Goal: Information Seeking & Learning: Compare options

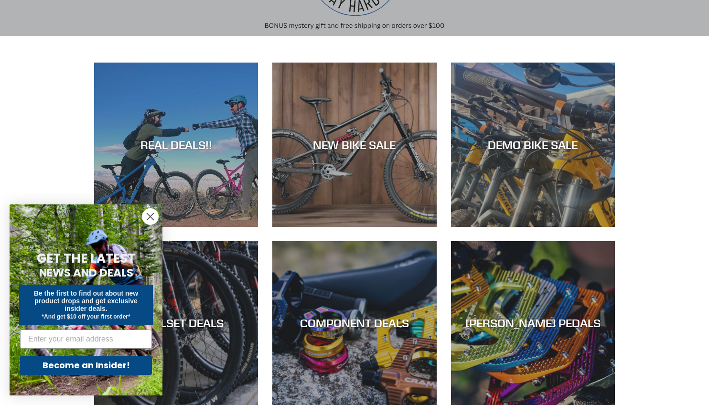
scroll to position [154, 0]
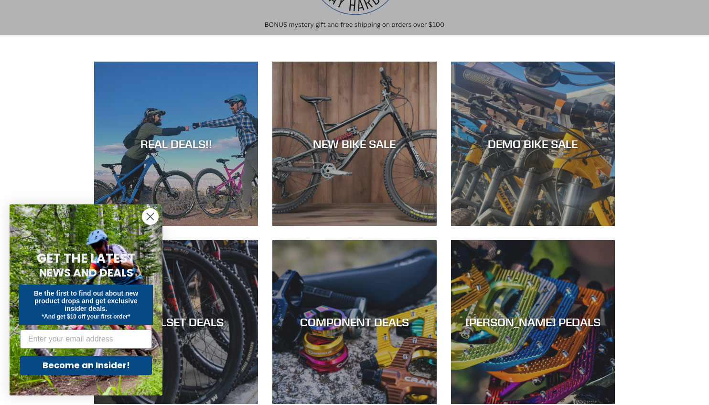
click at [146, 217] on circle "Close dialog" at bounding box center [150, 217] width 16 height 16
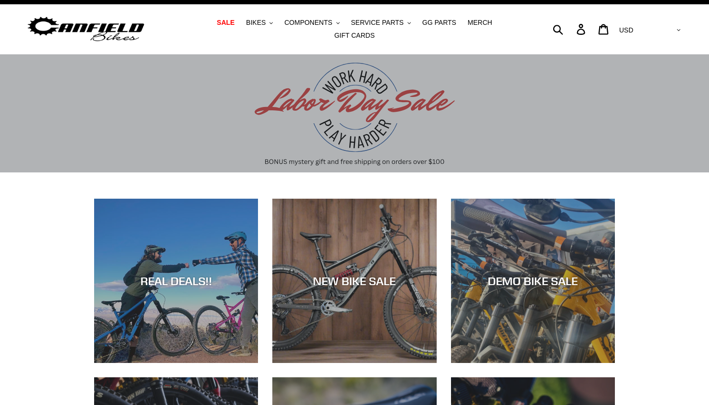
scroll to position [0, 0]
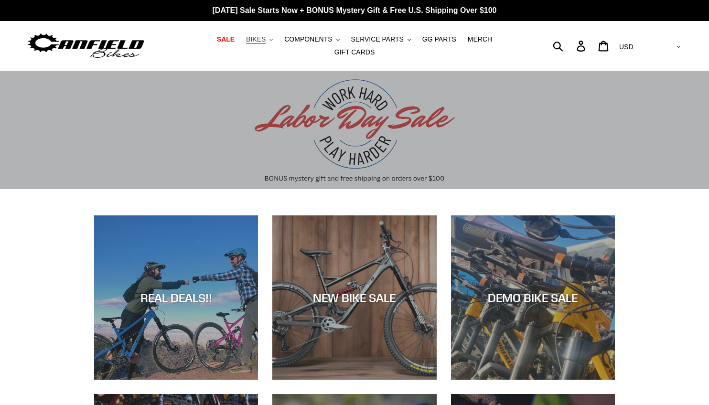
click at [246, 43] on span "BIKES" at bounding box center [256, 39] width 20 height 8
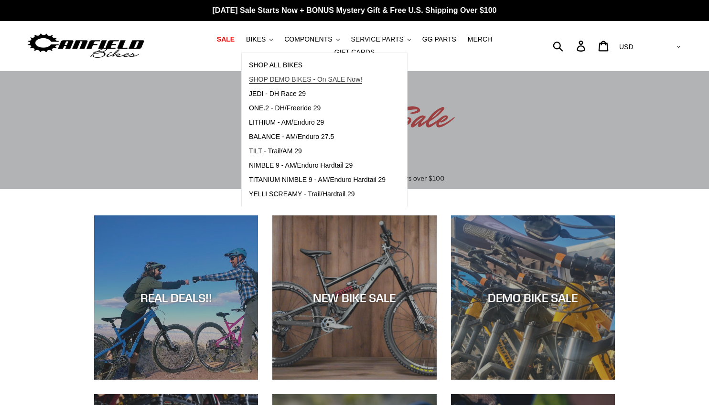
click at [253, 82] on span "SHOP DEMO BIKES - On SALE Now!" at bounding box center [305, 79] width 113 height 8
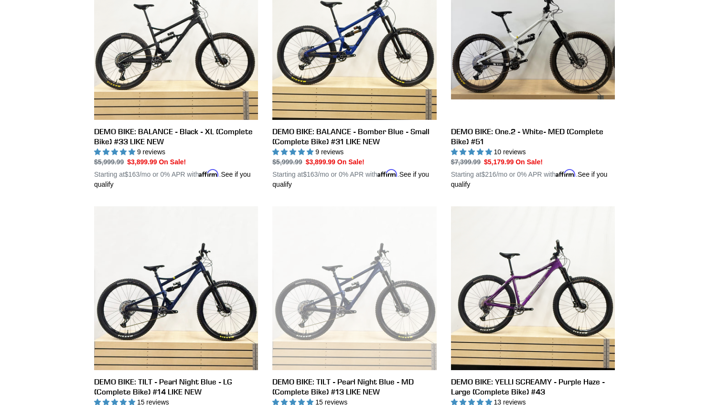
scroll to position [328, 0]
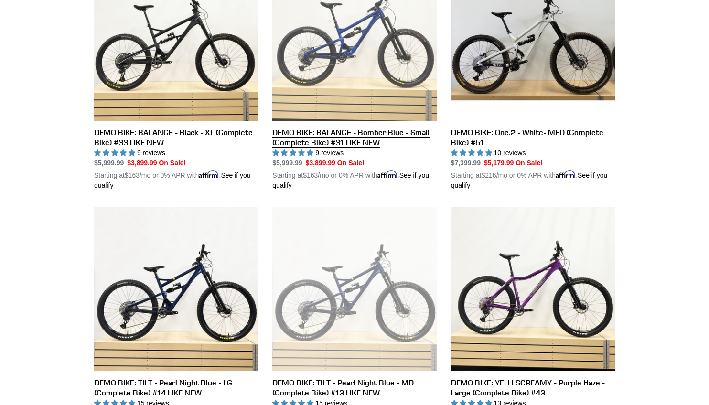
click at [338, 128] on link "DEMO BIKE: BALANCE - Bomber Blue - Small (Complete Bike) #31 LIKE NEW" at bounding box center [354, 74] width 164 height 234
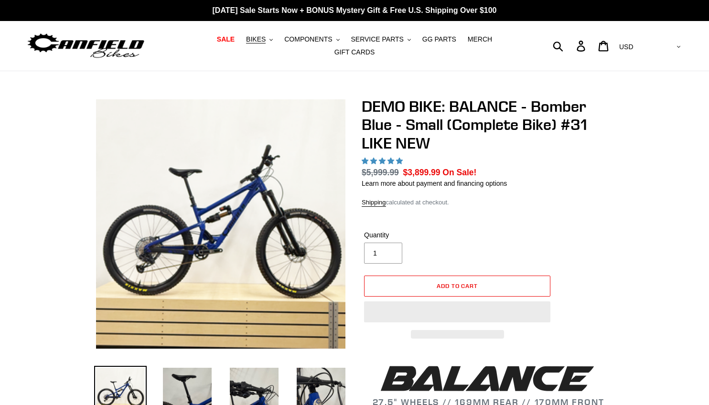
select select "highest-rating"
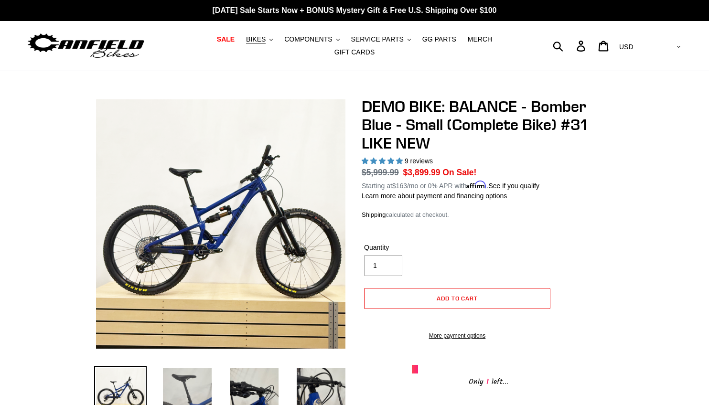
click at [196, 384] on img at bounding box center [187, 392] width 53 height 53
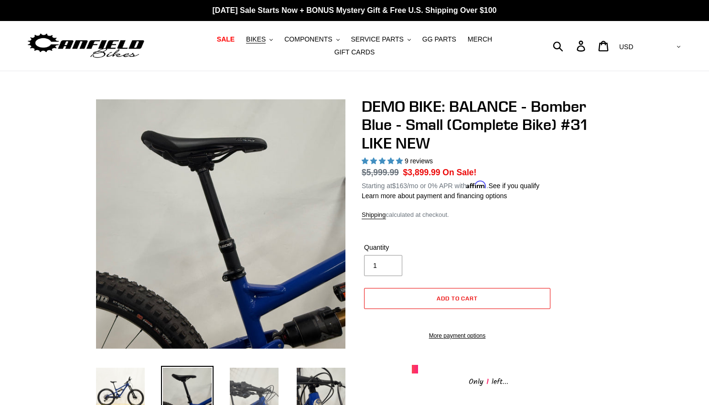
click at [272, 368] on img at bounding box center [254, 392] width 53 height 53
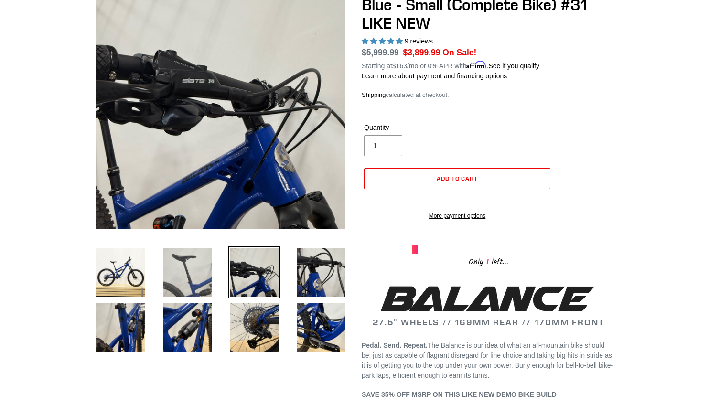
scroll to position [125, 0]
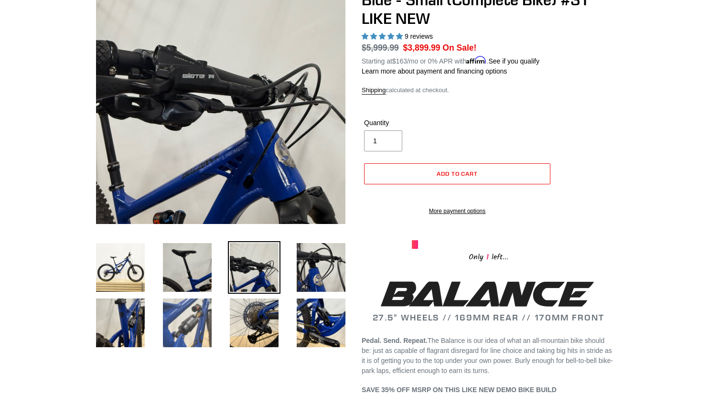
click at [182, 319] on img at bounding box center [187, 323] width 53 height 53
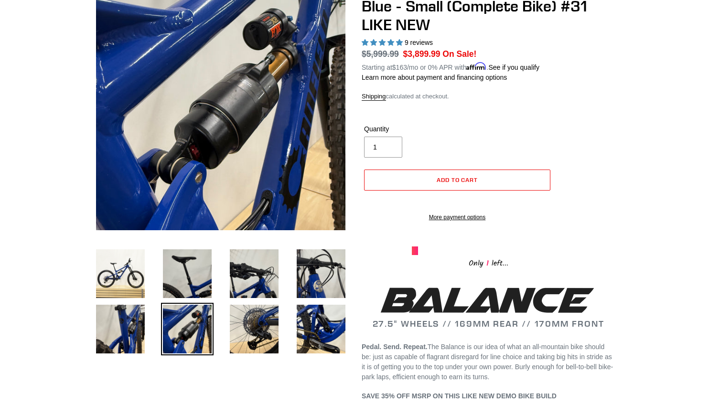
scroll to position [119, 0]
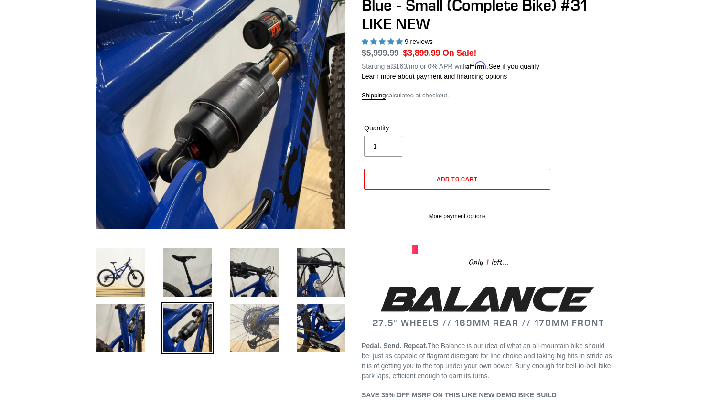
click at [243, 317] on img at bounding box center [254, 328] width 53 height 53
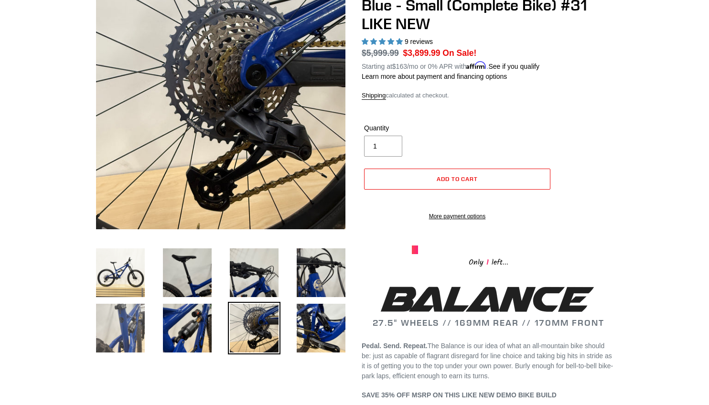
click at [111, 333] on img at bounding box center [120, 328] width 53 height 53
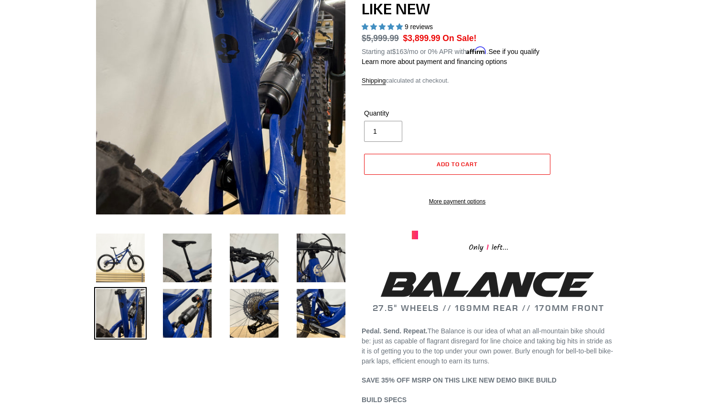
scroll to position [135, 0]
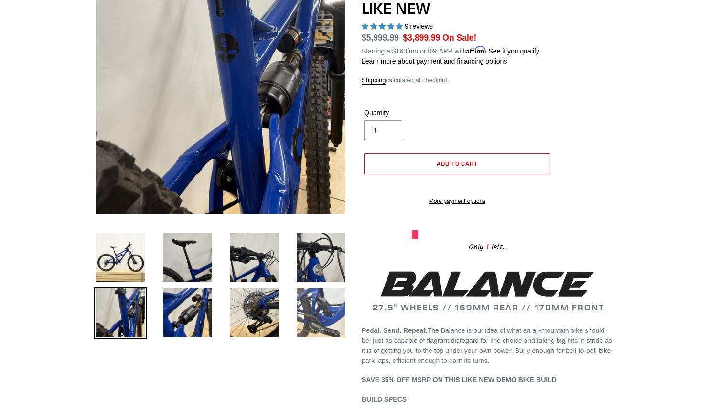
click at [309, 306] on img at bounding box center [321, 313] width 53 height 53
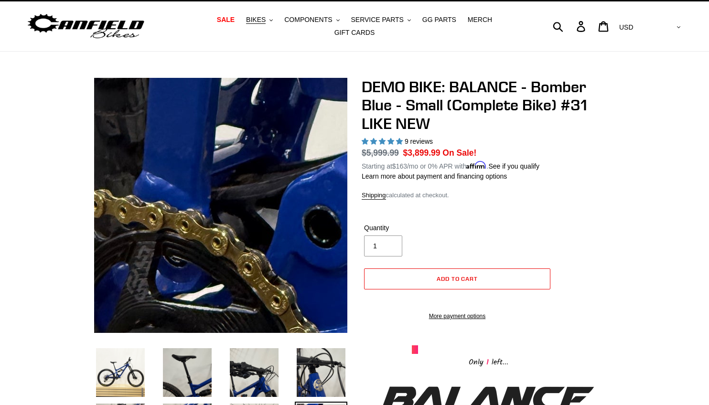
scroll to position [22, 0]
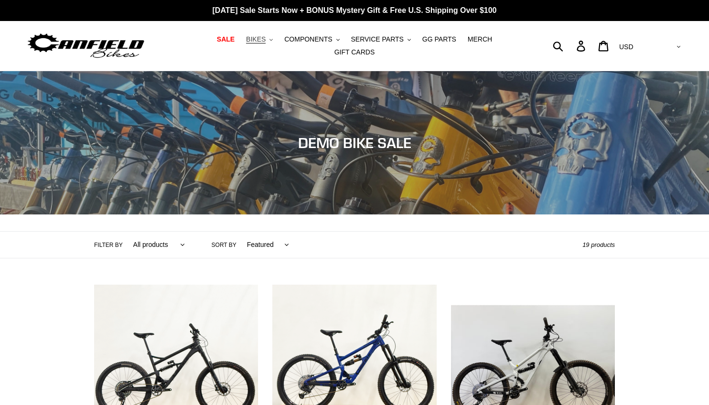
click at [246, 42] on span "BIKES" at bounding box center [256, 39] width 20 height 8
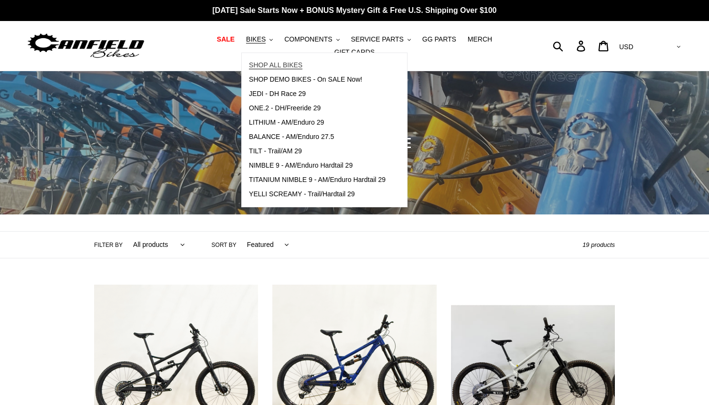
click at [262, 67] on span "SHOP ALL BIKES" at bounding box center [276, 65] width 54 height 8
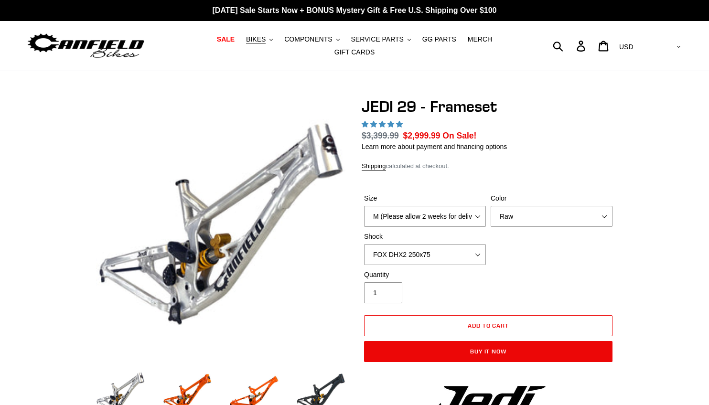
select select "highest-rating"
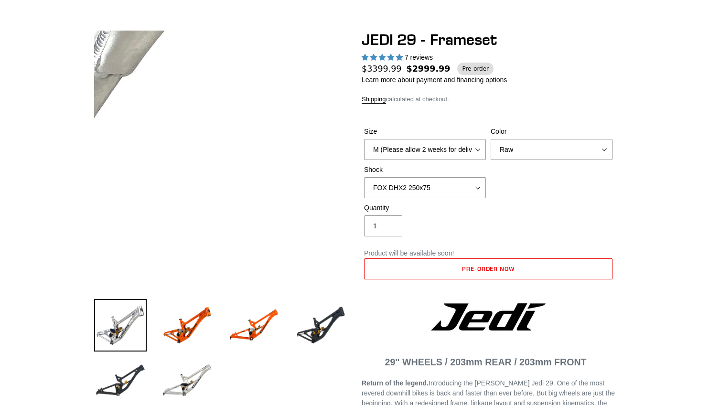
scroll to position [70, 0]
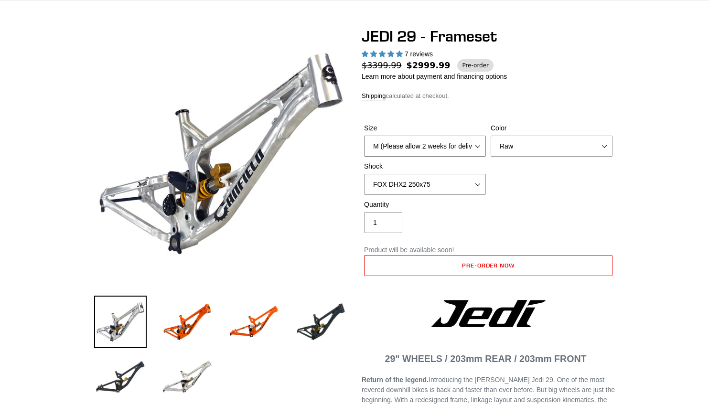
click at [456, 145] on select "M (Please allow 2 weeks for delivery) L (Please allow 2 weeks for delivery) XL" at bounding box center [425, 146] width 122 height 21
click at [364, 136] on select "M (Please allow 2 weeks for delivery) L (Please allow 2 weeks for delivery) XL" at bounding box center [425, 146] width 122 height 21
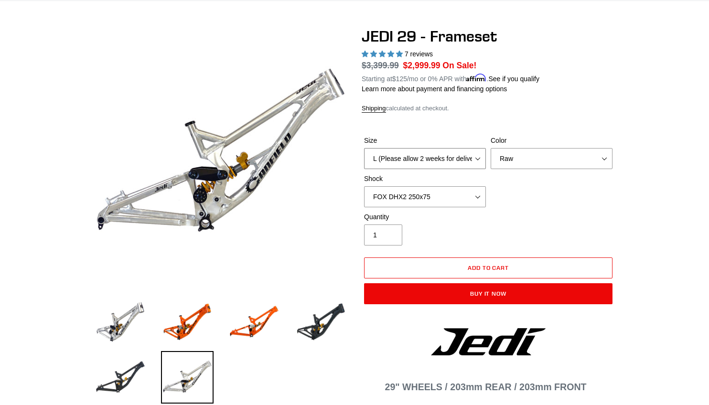
click at [458, 154] on select "M (Please allow 2 weeks for delivery) L (Please allow 2 weeks for delivery) XL" at bounding box center [425, 158] width 122 height 21
click at [364, 148] on select "M (Please allow 2 weeks for delivery) L (Please allow 2 weeks for delivery) XL" at bounding box center [425, 158] width 122 height 21
click at [455, 155] on select "M (Please allow 2 weeks for delivery) L (Please allow 2 weeks for delivery) XL" at bounding box center [425, 158] width 122 height 21
select select "L (Please allow 2 weeks for delivery)"
click at [364, 148] on select "M (Please allow 2 weeks for delivery) L (Please allow 2 weeks for delivery) XL" at bounding box center [425, 158] width 122 height 21
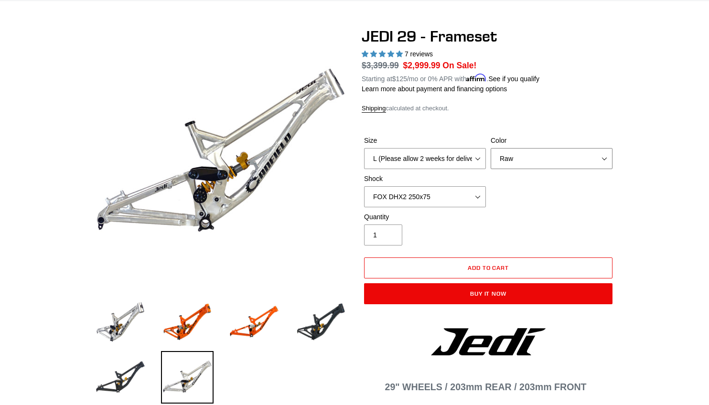
click at [514, 150] on select "Orange Raw Stealth Black" at bounding box center [552, 158] width 122 height 21
click at [491, 148] on select "Orange Raw Stealth Black" at bounding box center [552, 158] width 122 height 21
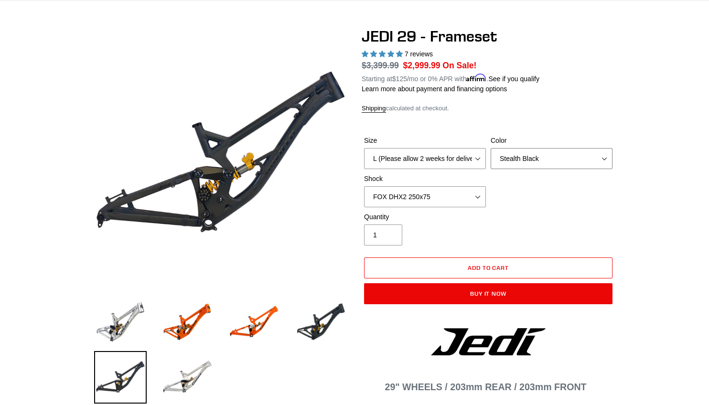
click at [516, 152] on select "Orange Raw Stealth Black" at bounding box center [552, 158] width 122 height 21
click at [491, 148] on select "Orange Raw Stealth Black" at bounding box center [552, 158] width 122 height 21
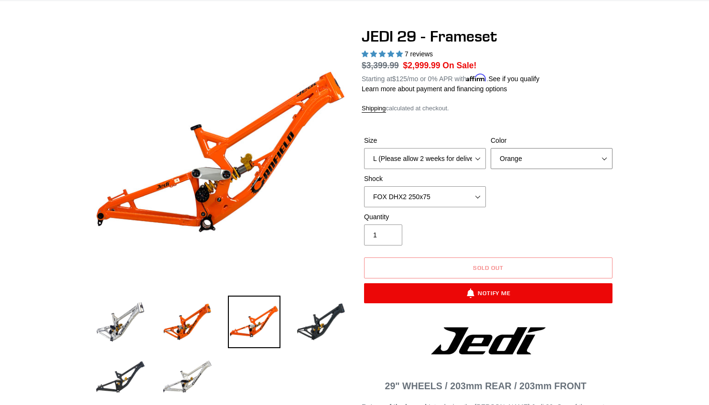
click at [515, 152] on select "Orange Raw Stealth Black" at bounding box center [552, 158] width 122 height 21
select select "Raw"
click at [491, 148] on select "Orange Raw Stealth Black" at bounding box center [552, 158] width 122 height 21
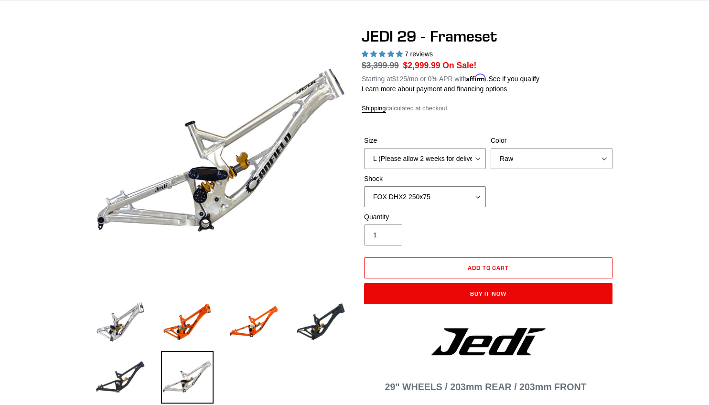
click at [478, 192] on select "No Shock FOX DHX2 250x75 RockShox Vivid Ultimate DH 250x75 EXT e-Storia LOX V3" at bounding box center [425, 196] width 122 height 21
click at [364, 186] on select "No Shock FOX DHX2 250x75 RockShox Vivid Ultimate DH 250x75 EXT e-Storia LOX V3" at bounding box center [425, 196] width 122 height 21
click at [462, 191] on select "No Shock FOX DHX2 250x75 RockShox Vivid Ultimate DH 250x75 EXT e-Storia LOX V3" at bounding box center [425, 196] width 122 height 21
click at [364, 186] on select "No Shock FOX DHX2 250x75 RockShox Vivid Ultimate DH 250x75 EXT e-Storia LOX V3" at bounding box center [425, 196] width 122 height 21
click at [457, 191] on select "No Shock FOX DHX2 250x75 RockShox Vivid Ultimate DH 250x75 EXT e-Storia LOX V3" at bounding box center [425, 196] width 122 height 21
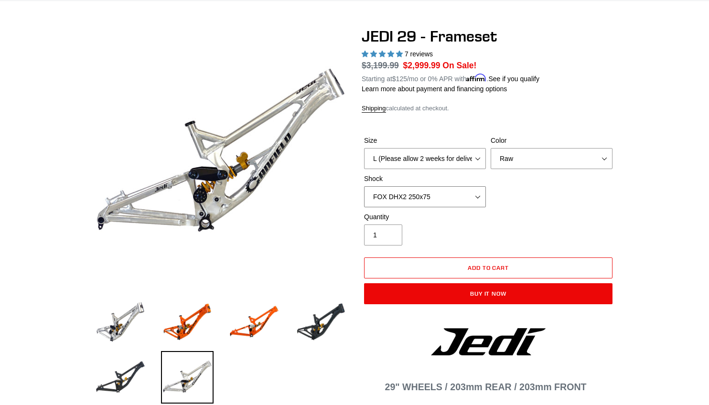
click at [364, 186] on select "No Shock FOX DHX2 250x75 RockShox Vivid Ultimate DH 250x75 EXT e-Storia LOX V3" at bounding box center [425, 196] width 122 height 21
click at [417, 190] on select "No Shock FOX DHX2 250x75 RockShox Vivid Ultimate DH 250x75 EXT e-Storia LOX V3" at bounding box center [425, 196] width 122 height 21
select select "RockShox Vivid Ultimate DH 250x75"
click at [364, 186] on select "No Shock FOX DHX2 250x75 RockShox Vivid Ultimate DH 250x75 EXT e-Storia LOX V3" at bounding box center [425, 196] width 122 height 21
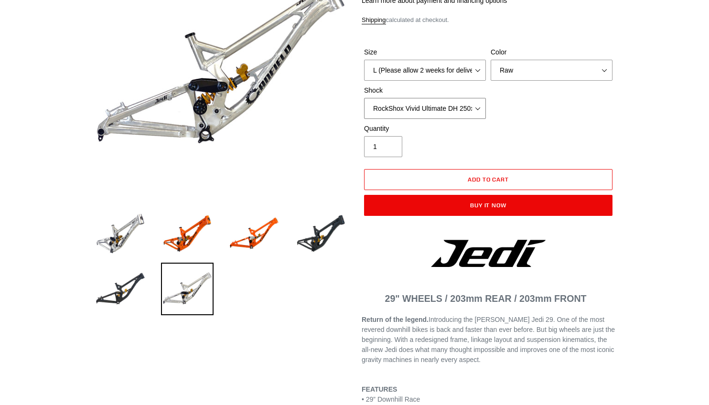
scroll to position [158, 0]
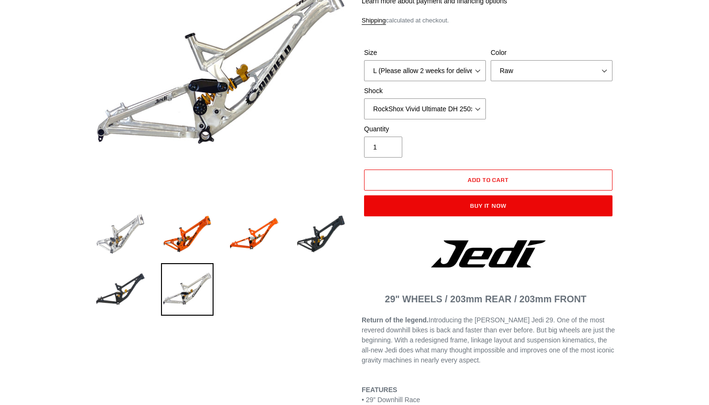
click at [108, 230] on img at bounding box center [120, 234] width 53 height 53
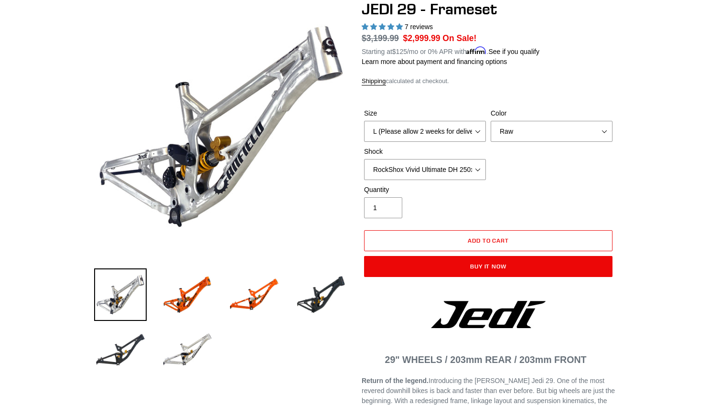
scroll to position [86, 0]
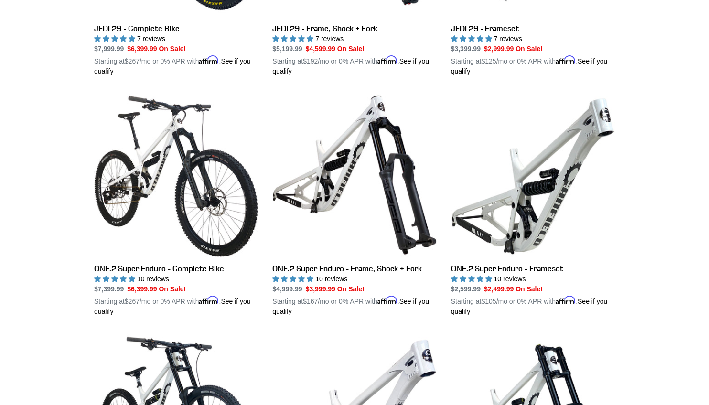
scroll to position [1410, 0]
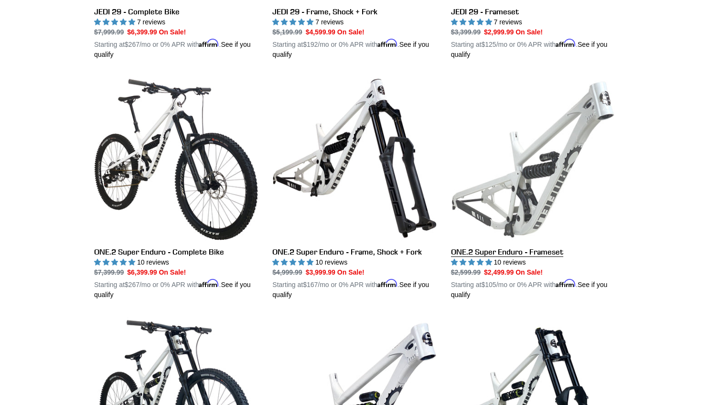
click at [496, 176] on link "ONE.2 Super Enduro - Frameset" at bounding box center [533, 188] width 164 height 224
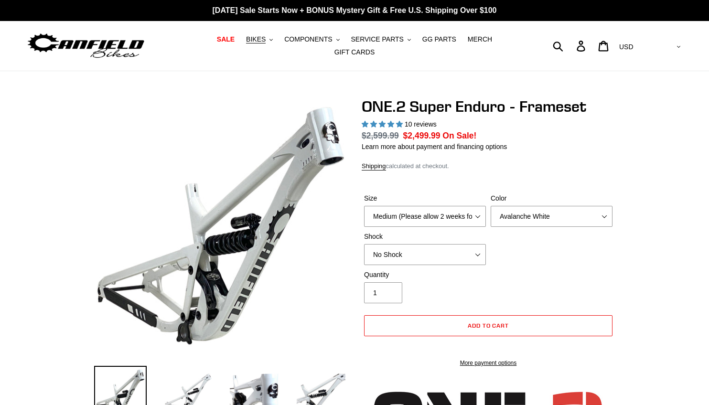
select select "highest-rating"
click at [433, 209] on select "Medium (Please allow 2 weeks for delivery) Large (Sold Out)" at bounding box center [425, 216] width 122 height 21
select select "Large (Sold Out)"
click at [364, 212] on select "Medium (Please allow 2 weeks for delivery) Large (Sold Out)" at bounding box center [425, 216] width 122 height 21
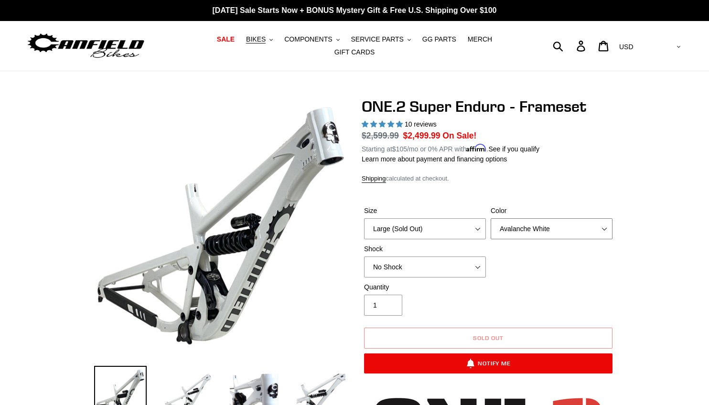
click at [512, 220] on select "Avalanche White Bentonite Grey" at bounding box center [552, 228] width 122 height 21
select select "Bentonite Grey"
click at [491, 218] on select "Avalanche White Bentonite Grey" at bounding box center [552, 228] width 122 height 21
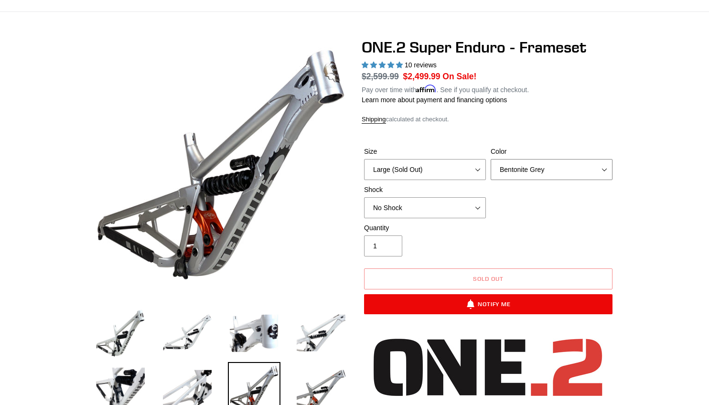
scroll to position [74, 0]
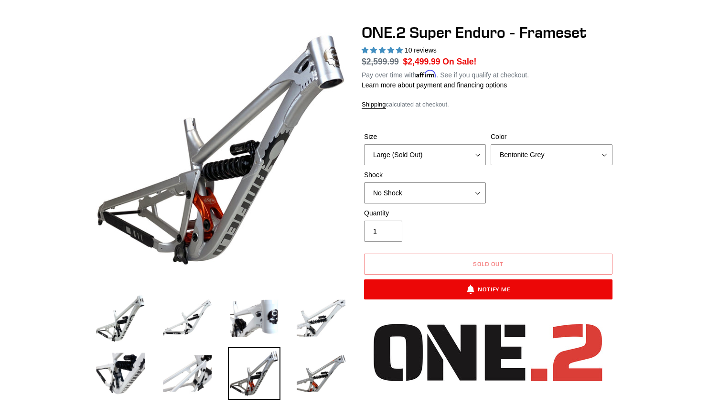
click at [445, 186] on select "No Shock RockShox Vivid Coil" at bounding box center [425, 193] width 122 height 21
select select "RockShox Vivid Coil"
click at [364, 183] on select "No Shock RockShox Vivid Coil" at bounding box center [425, 193] width 122 height 21
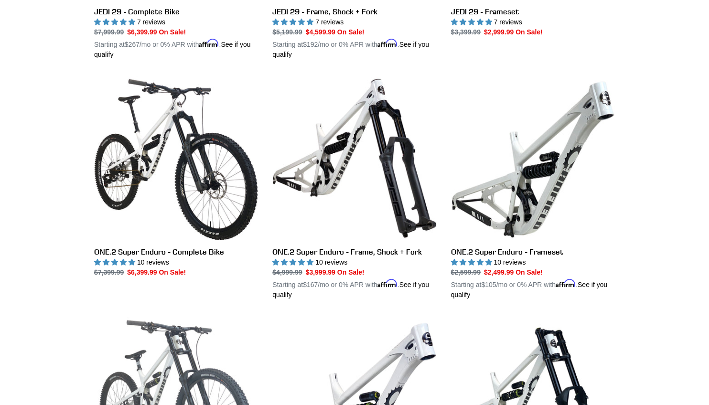
scroll to position [1521, 0]
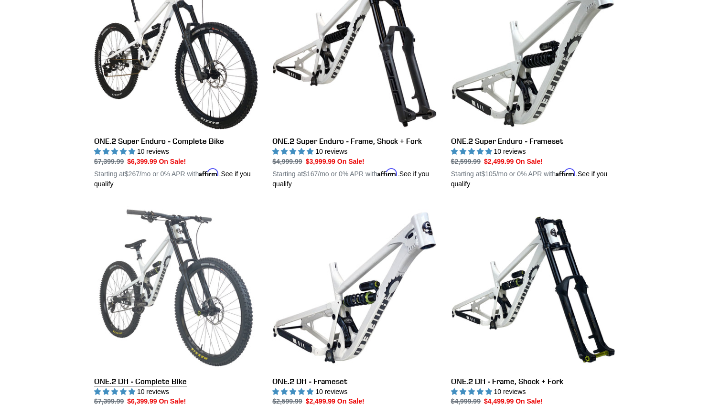
click at [195, 274] on link "ONE.2 DH - Complete Bike" at bounding box center [176, 318] width 164 height 224
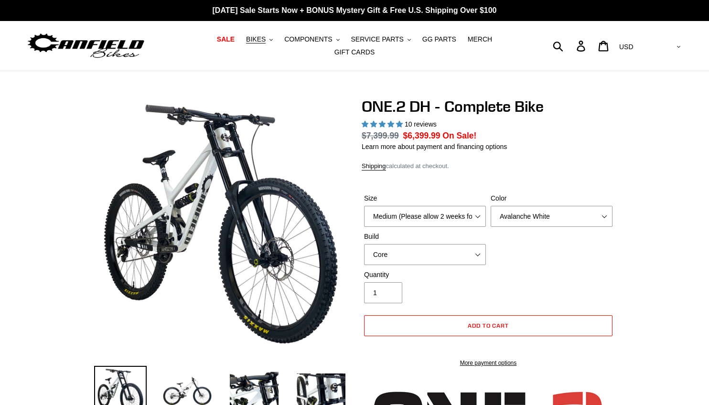
select select "highest-rating"
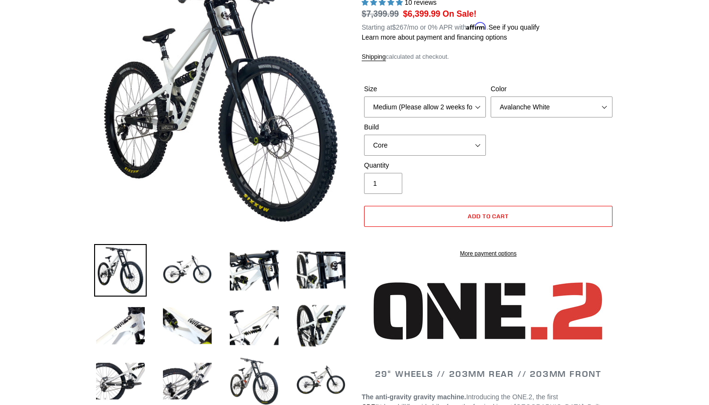
scroll to position [125, 0]
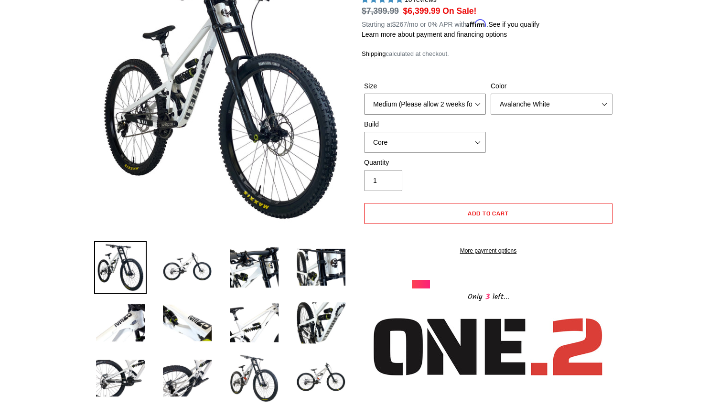
click at [417, 96] on select "Medium (Please allow 2 weeks for delivery) Large (Sold Out)" at bounding box center [425, 104] width 122 height 21
select select "Large (Sold Out)"
click at [364, 94] on select "Medium (Please allow 2 weeks for delivery) Large (Sold Out)" at bounding box center [425, 104] width 122 height 21
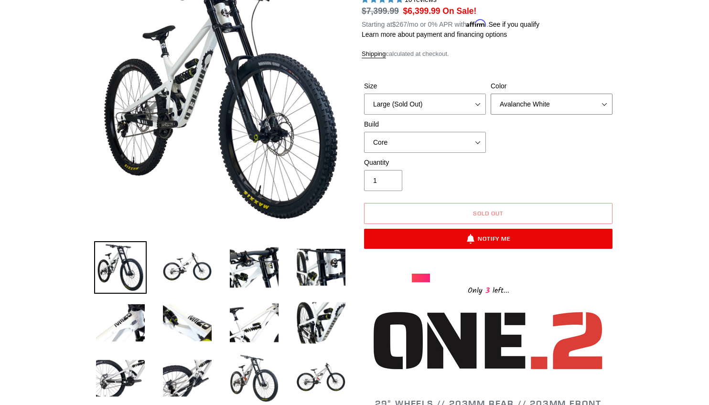
click at [507, 96] on select "Avalanche White Bentonite Grey" at bounding box center [552, 104] width 122 height 21
select select "Bentonite Grey"
click at [491, 94] on select "Avalanche White Bentonite Grey" at bounding box center [552, 104] width 122 height 21
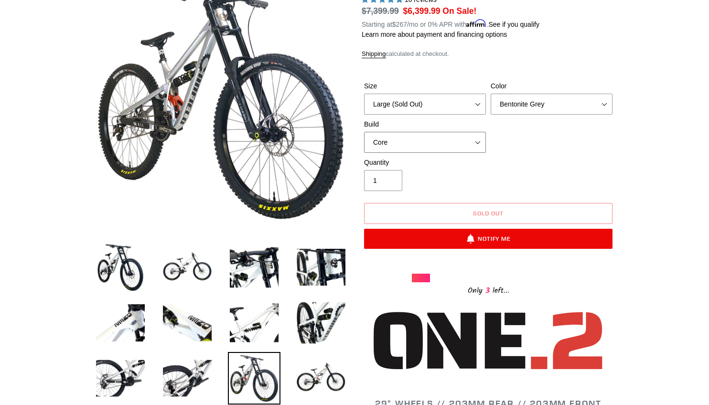
click at [457, 134] on select "Core Pro" at bounding box center [425, 142] width 122 height 21
select select "Pro"
click at [364, 132] on select "Core Pro" at bounding box center [425, 142] width 122 height 21
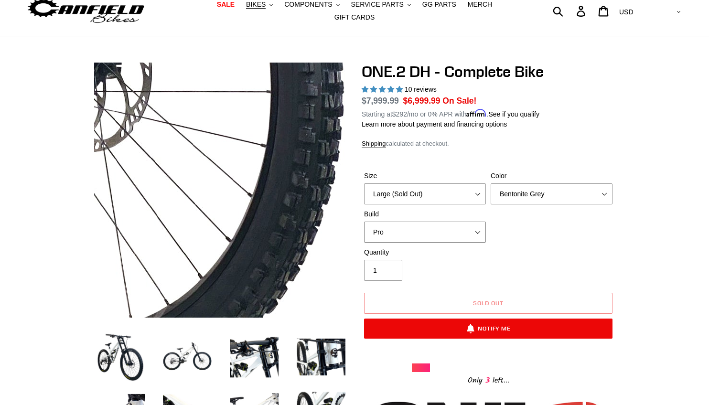
scroll to position [27, 0]
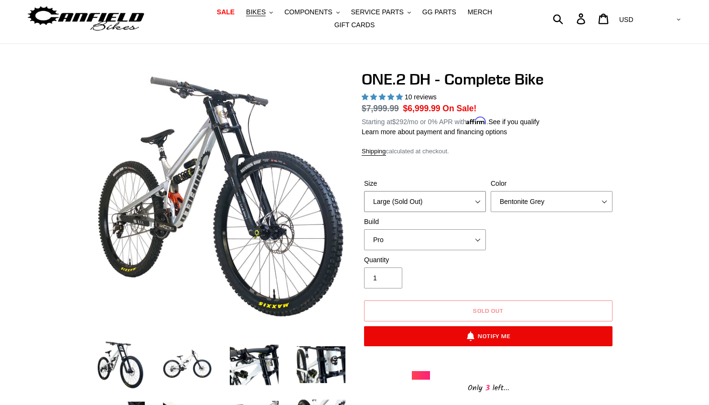
click at [432, 198] on select "Medium (Please allow 2 weeks for delivery) Large (Sold Out)" at bounding box center [425, 201] width 122 height 21
select select "Medium (Please allow 2 weeks for delivery)"
click at [364, 191] on select "Medium (Please allow 2 weeks for delivery) Large (Sold Out)" at bounding box center [425, 201] width 122 height 21
click at [515, 196] on select "Avalanche White Bentonite Grey" at bounding box center [552, 201] width 122 height 21
select select "Avalanche White"
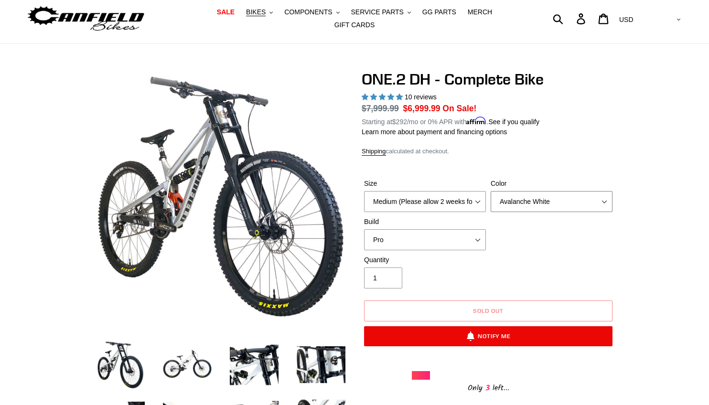
click at [491, 191] on select "Avalanche White Bentonite Grey" at bounding box center [552, 201] width 122 height 21
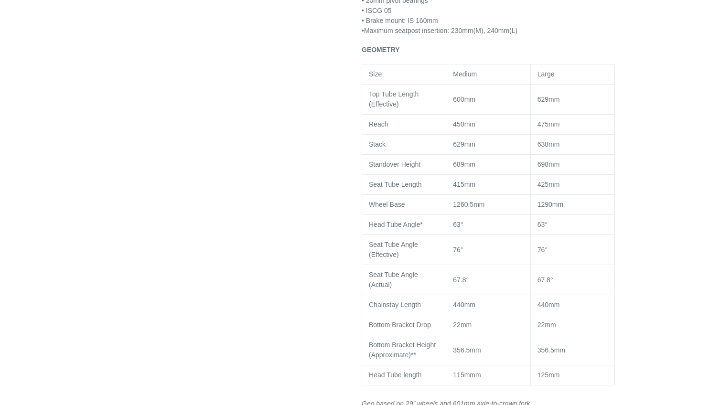
scroll to position [1303, 0]
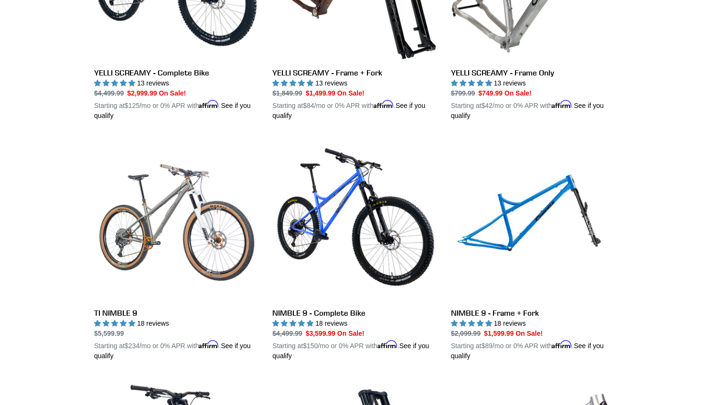
scroll to position [877, 0]
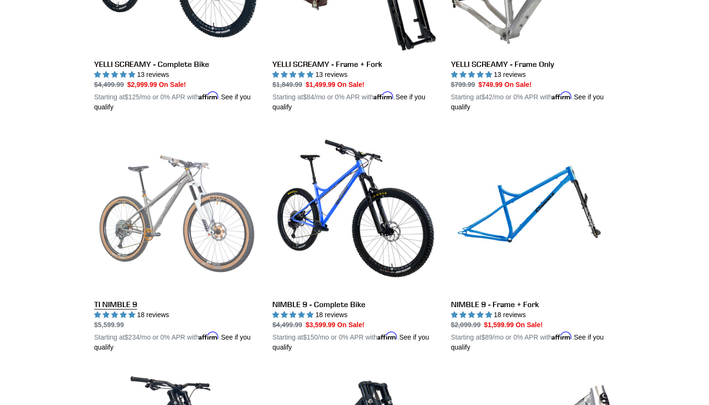
click at [161, 195] on link "TI NIMBLE 9" at bounding box center [176, 241] width 164 height 224
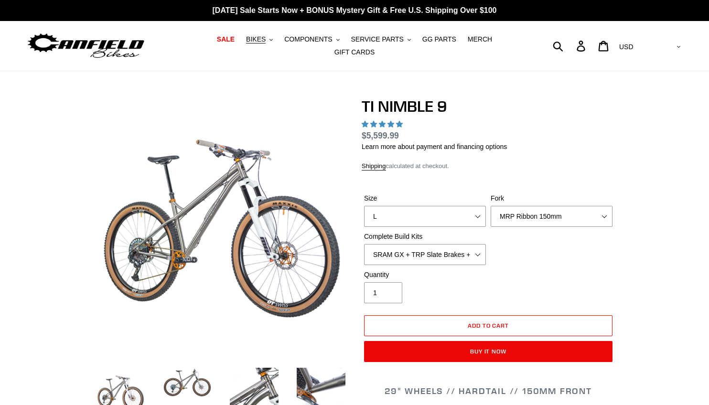
select select "highest-rating"
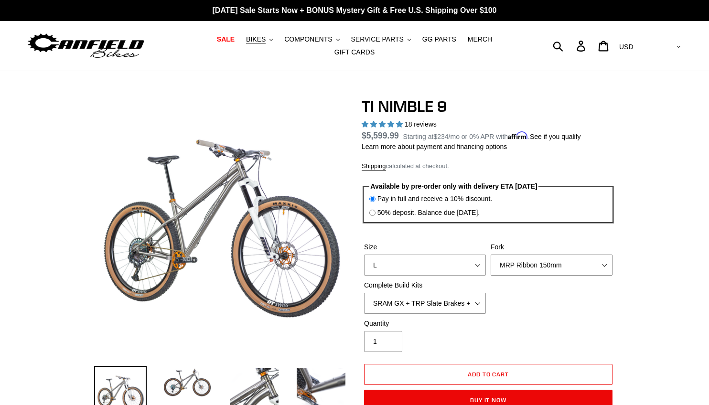
click at [523, 259] on select "MRP Ribbon 150mm RockShox Lyrik 150mm Fox Factory 36 150mm Cane Creek Helm 150m…" at bounding box center [552, 265] width 122 height 21
select select "Fox Factory 36 150mm"
click at [491, 255] on select "MRP Ribbon 150mm RockShox Lyrik 150mm Fox Factory 36 150mm Cane Creek Helm 150m…" at bounding box center [552, 265] width 122 height 21
click at [472, 298] on select "SRAM GX + TRP Slate Brakes + Rotors + e13 LG-1 Wheels SHIMANO XT + SHIMANO brak…" at bounding box center [425, 303] width 122 height 21
select select "SHIMANO XTR + HOPE Brakes + DT Swiss Carbon Wheels"
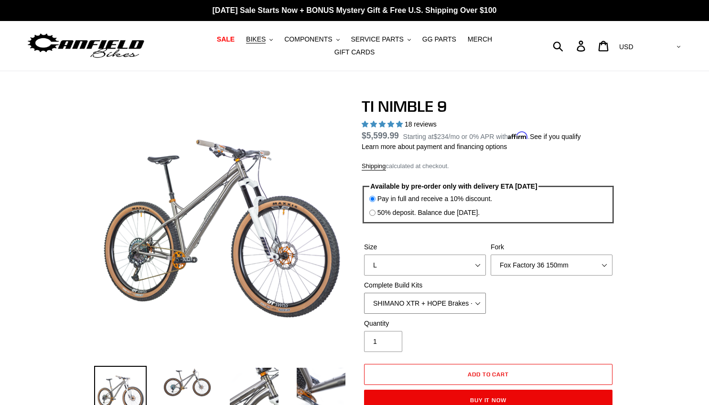
click at [364, 293] on select "SRAM GX + TRP Slate Brakes + Rotors + e13 LG-1 Wheels SHIMANO XT + SHIMANO brak…" at bounding box center [425, 303] width 122 height 21
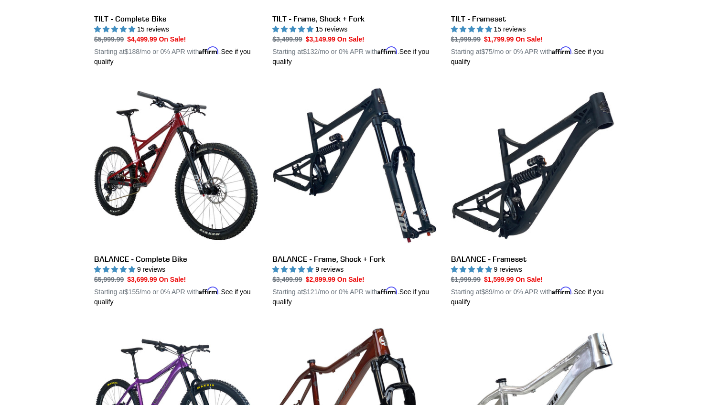
scroll to position [441, 0]
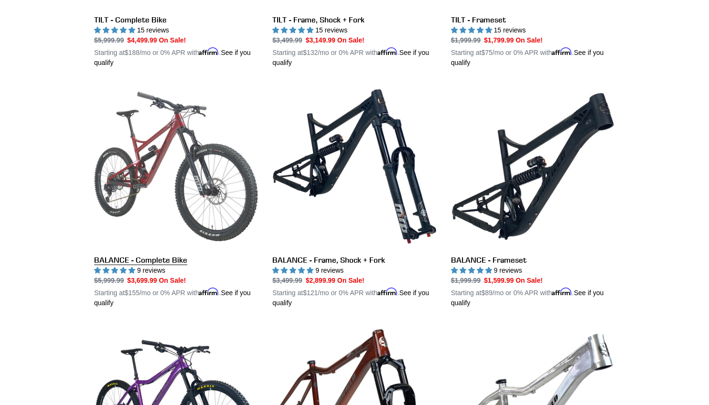
click at [232, 178] on link "BALANCE - Complete Bike" at bounding box center [176, 197] width 164 height 224
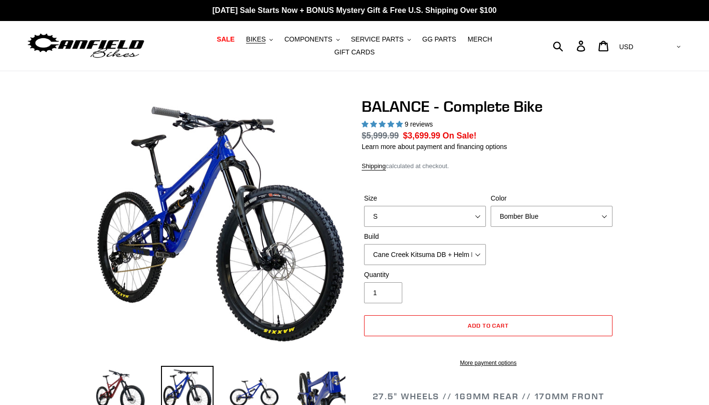
select select "highest-rating"
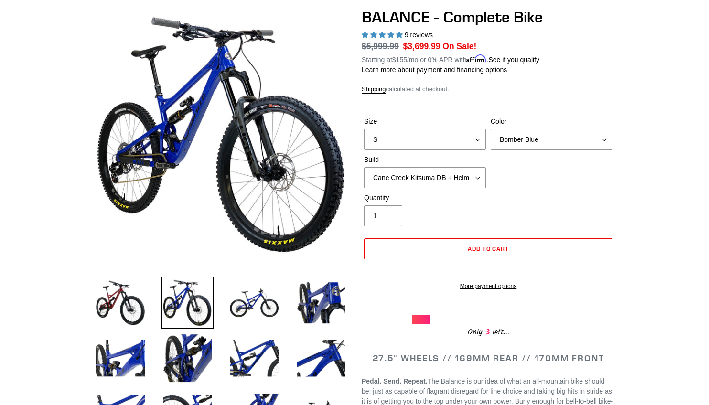
scroll to position [74, 0]
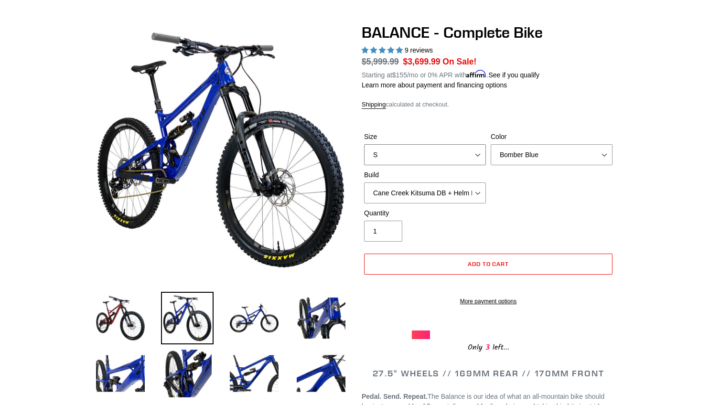
click at [423, 147] on select "S M L XL" at bounding box center [425, 154] width 122 height 21
select select "L"
click at [364, 144] on select "S M L XL" at bounding box center [425, 154] width 122 height 21
click at [518, 150] on select "Bomber Blue Goat's Blood Stealth Black" at bounding box center [552, 154] width 122 height 21
click at [491, 144] on select "Bomber Blue Goat's Blood Stealth Black" at bounding box center [552, 154] width 122 height 21
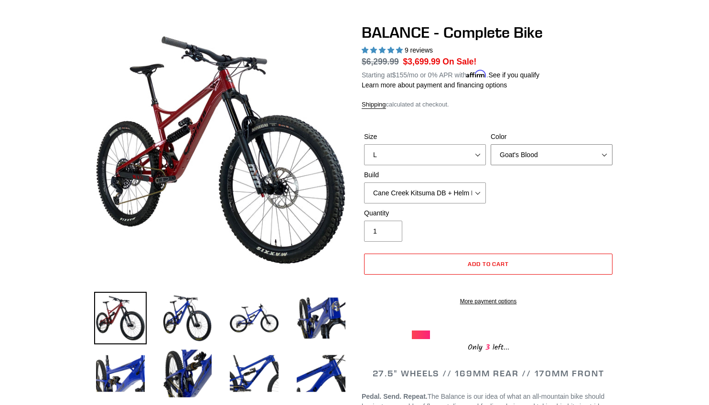
click at [522, 152] on select "Bomber Blue Goat's Blood Stealth Black" at bounding box center [552, 154] width 122 height 21
click at [491, 144] on select "Bomber Blue Goat's Blood Stealth Black" at bounding box center [552, 154] width 122 height 21
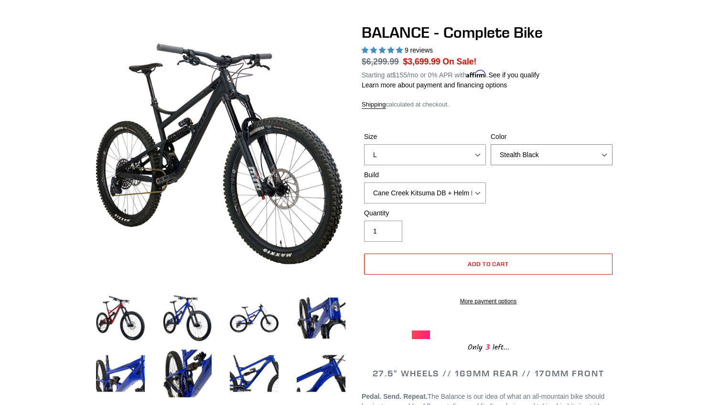
click at [522, 149] on select "Bomber Blue Goat's Blood Stealth Black" at bounding box center [552, 154] width 122 height 21
select select "Goat's Blood"
click at [491, 144] on select "Bomber Blue Goat's Blood Stealth Black" at bounding box center [552, 154] width 122 height 21
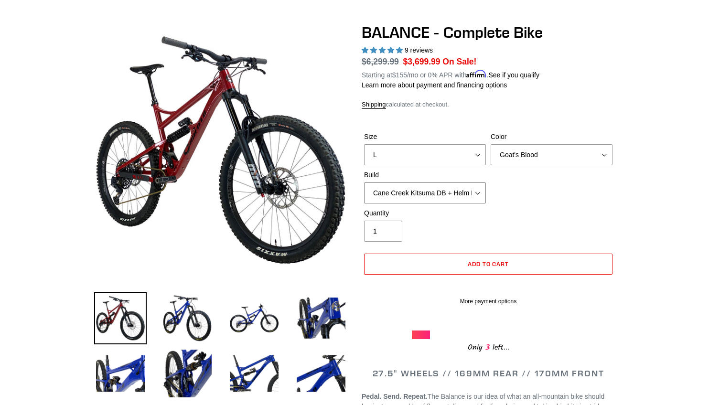
click at [448, 186] on select "Cane Creek Kitsuma DB + Helm MKII + SRAM GX Cane Creek Kitsuma DB + Helm MKII +…" at bounding box center [425, 193] width 122 height 21
click at [364, 183] on select "Cane Creek Kitsuma DB + Helm MKII + SRAM GX Cane Creek Kitsuma DB + Helm MKII +…" at bounding box center [425, 193] width 122 height 21
click at [453, 190] on select "Cane Creek Kitsuma DB + Helm MKII + SRAM GX Cane Creek Kitsuma DB + Helm MKII +…" at bounding box center [425, 193] width 122 height 21
click at [364, 183] on select "Cane Creek Kitsuma DB + Helm MKII + SRAM GX Cane Creek Kitsuma DB + Helm MKII +…" at bounding box center [425, 193] width 122 height 21
click at [448, 188] on select "Cane Creek Kitsuma DB + Helm MKII + SRAM GX Cane Creek Kitsuma DB + Helm MKII +…" at bounding box center [425, 193] width 122 height 21
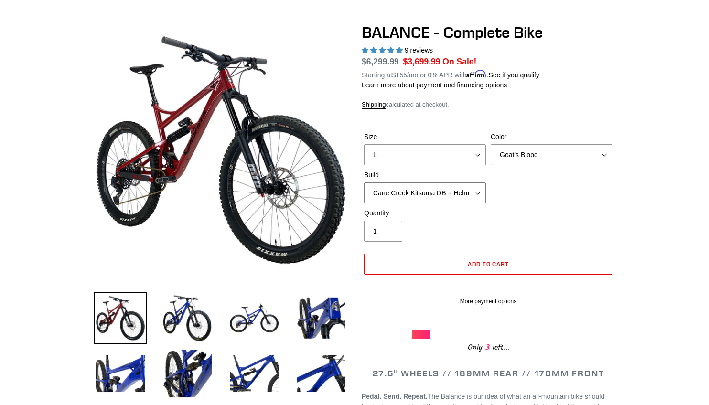
click at [364, 183] on select "Cane Creek Kitsuma DB + Helm MKII + SRAM GX Cane Creek Kitsuma DB + Helm MKII +…" at bounding box center [425, 193] width 122 height 21
click at [446, 187] on select "Cane Creek Kitsuma DB + Helm MKII + SRAM GX Cane Creek Kitsuma DB + Helm MKII +…" at bounding box center [425, 193] width 122 height 21
click at [364, 183] on select "Cane Creek Kitsuma DB + Helm MKII + SRAM GX Cane Creek Kitsuma DB + Helm MKII +…" at bounding box center [425, 193] width 122 height 21
click at [444, 184] on select "Cane Creek Kitsuma DB + Helm MKII + SRAM GX Cane Creek Kitsuma DB + Helm MKII +…" at bounding box center [425, 193] width 122 height 21
click at [364, 183] on select "Cane Creek Kitsuma DB + Helm MKII + SRAM GX Cane Creek Kitsuma DB + Helm MKII +…" at bounding box center [425, 193] width 122 height 21
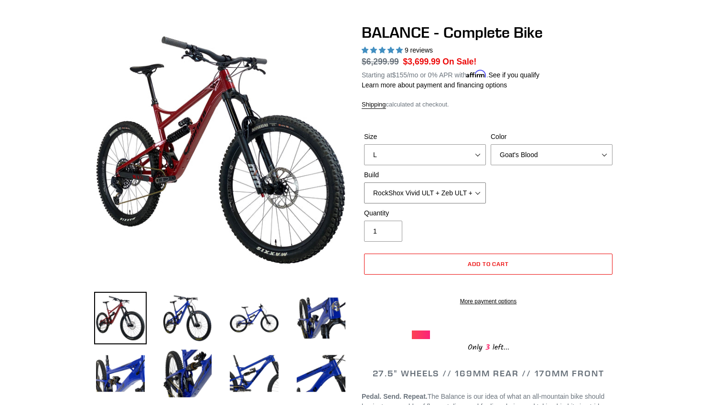
click at [443, 194] on select "Cane Creek Kitsuma DB + Helm MKII + SRAM GX Cane Creek Kitsuma DB + Helm MKII +…" at bounding box center [425, 193] width 122 height 21
click at [364, 183] on select "Cane Creek Kitsuma DB + Helm MKII + SRAM GX Cane Creek Kitsuma DB + Helm MKII +…" at bounding box center [425, 193] width 122 height 21
click at [439, 187] on select "Cane Creek Kitsuma DB + Helm MKII + SRAM GX Cane Creek Kitsuma DB + Helm MKII +…" at bounding box center [425, 193] width 122 height 21
click at [364, 183] on select "Cane Creek Kitsuma DB + Helm MKII + SRAM GX Cane Creek Kitsuma DB + Helm MKII +…" at bounding box center [425, 193] width 122 height 21
click at [440, 183] on select "Cane Creek Kitsuma DB + Helm MKII + SRAM GX Cane Creek Kitsuma DB + Helm MKII +…" at bounding box center [425, 193] width 122 height 21
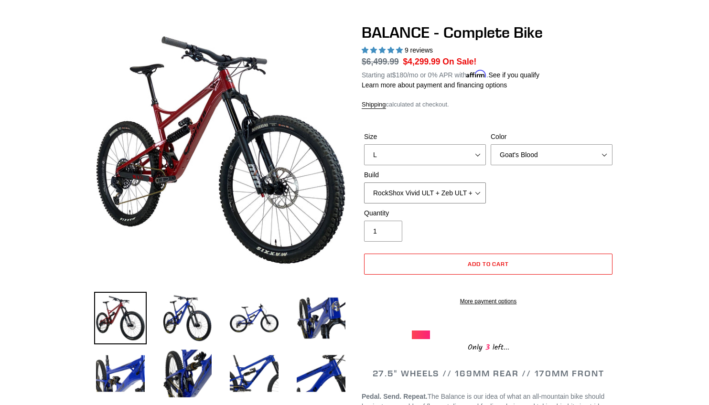
select select "RockShox Vivid ULT + Zeb ULT + SRAM GX"
click at [364, 183] on select "Cane Creek Kitsuma DB + Helm MKII + SRAM GX Cane Creek Kitsuma DB + Helm MKII +…" at bounding box center [425, 193] width 122 height 21
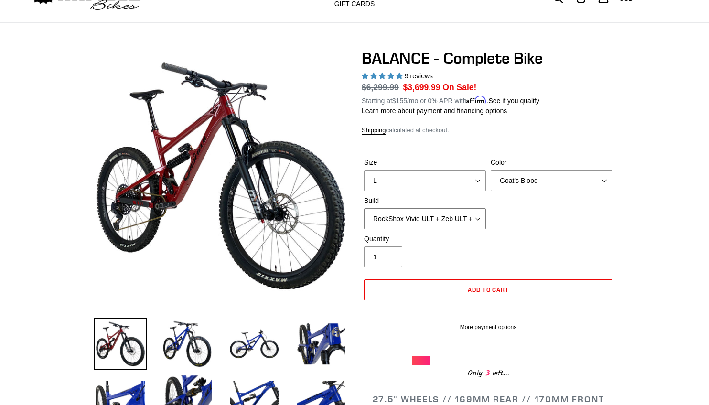
scroll to position [42, 0]
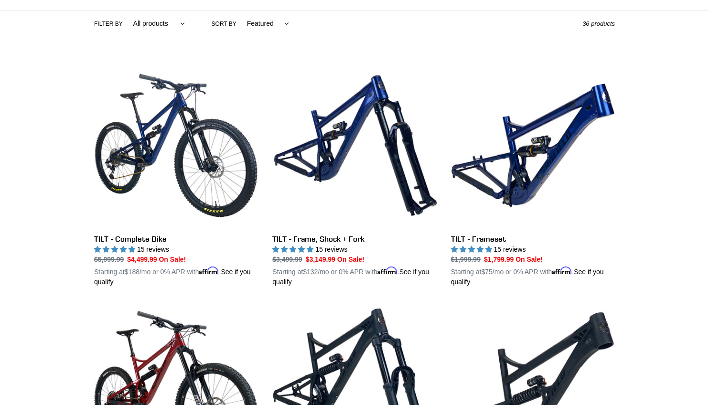
scroll to position [224, 0]
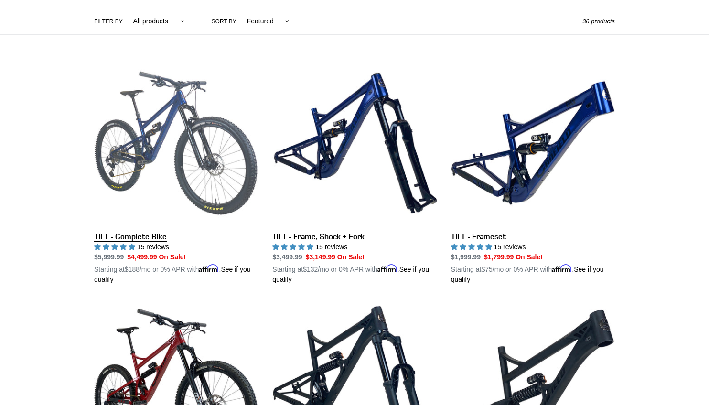
click at [150, 129] on link "TILT - Complete Bike" at bounding box center [176, 173] width 164 height 224
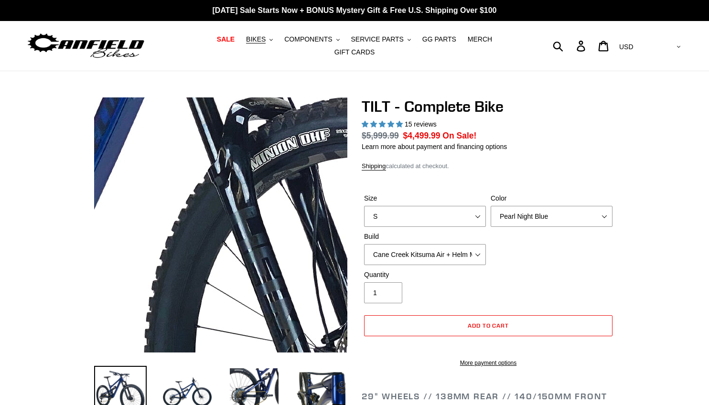
select select "highest-rating"
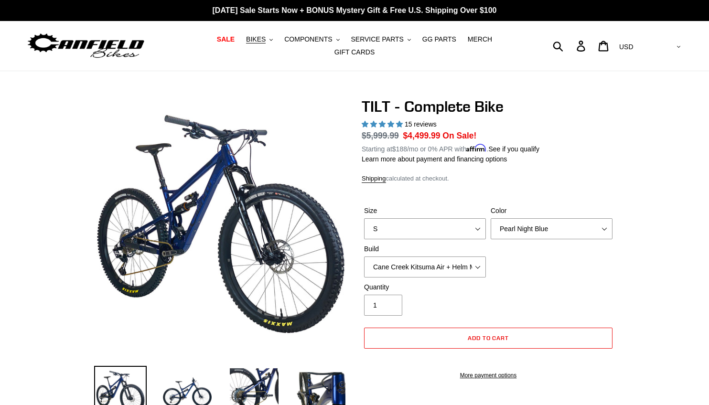
click at [426, 210] on div "Size S M L" at bounding box center [425, 222] width 127 height 33
click at [426, 222] on select "S M L" at bounding box center [425, 228] width 122 height 21
select select "M"
click at [364, 218] on select "S M L" at bounding box center [425, 228] width 122 height 21
click at [508, 226] on select "Pearl Night Blue Stealth Silver Raw" at bounding box center [552, 228] width 122 height 21
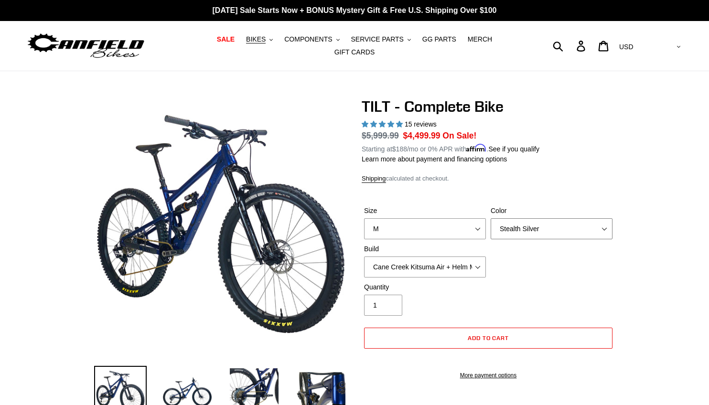
click at [491, 218] on select "Pearl Night Blue Stealth Silver Raw" at bounding box center [552, 228] width 122 height 21
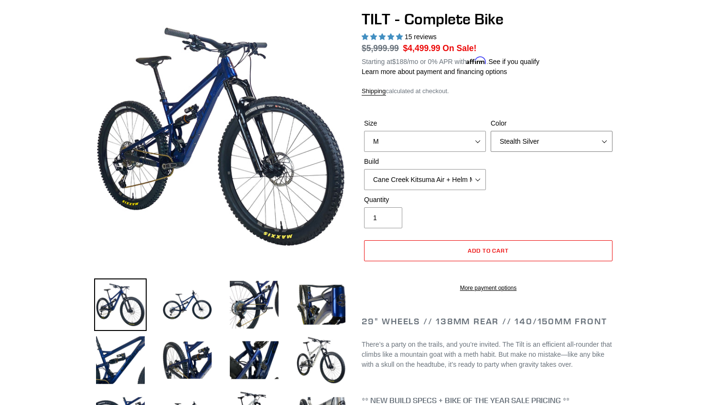
scroll to position [157, 0]
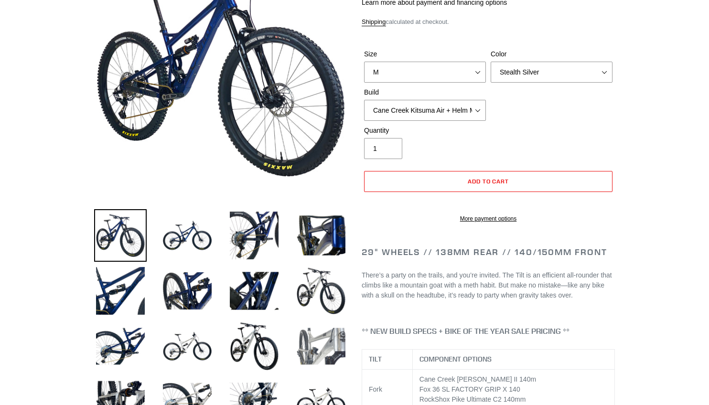
click at [320, 333] on img at bounding box center [321, 346] width 53 height 53
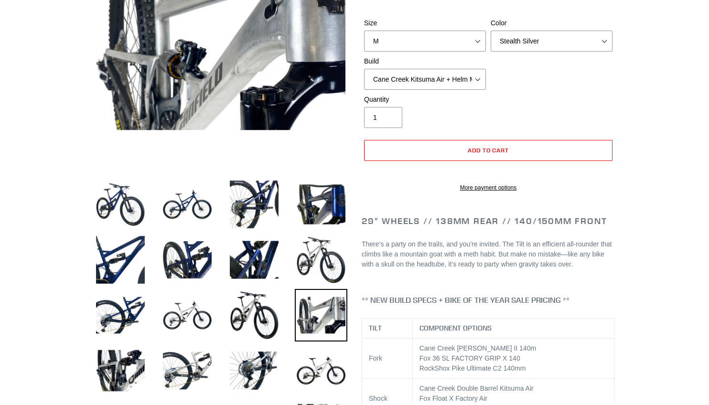
scroll to position [194, 0]
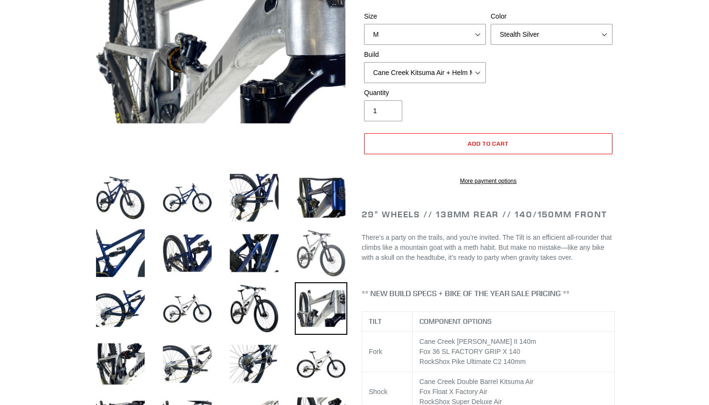
click at [306, 237] on img at bounding box center [321, 253] width 53 height 53
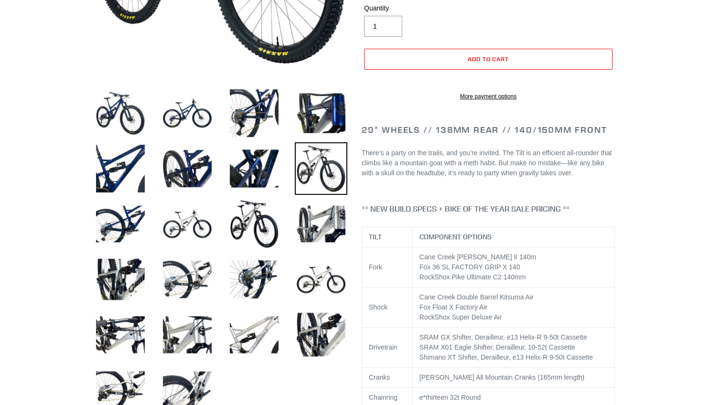
scroll to position [282, 0]
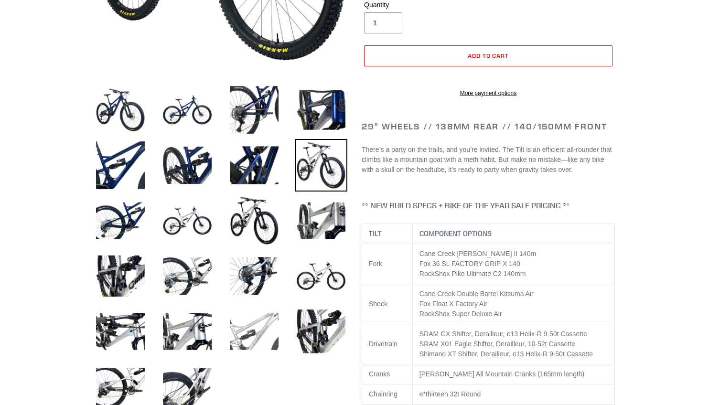
click at [263, 322] on img at bounding box center [254, 331] width 53 height 53
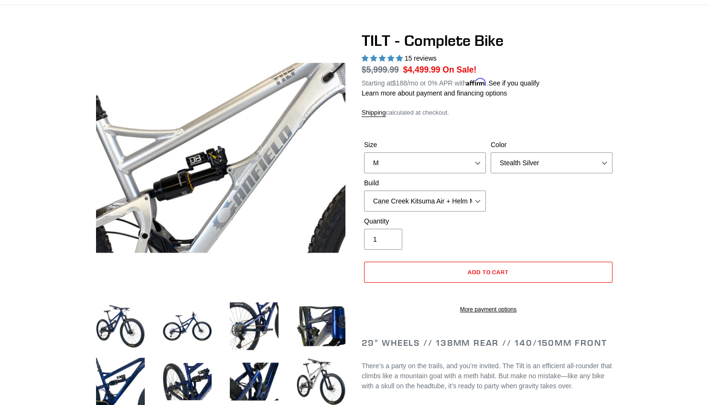
scroll to position [54, 0]
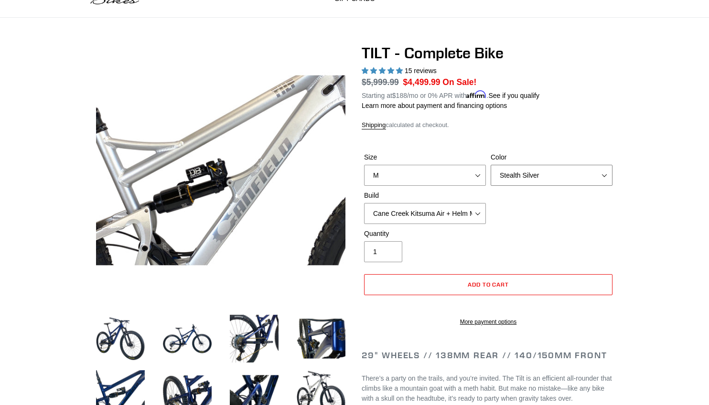
click at [527, 165] on select "Pearl Night Blue Stealth Silver Raw" at bounding box center [552, 175] width 122 height 21
click at [491, 165] on select "Pearl Night Blue Stealth Silver Raw" at bounding box center [552, 175] width 122 height 21
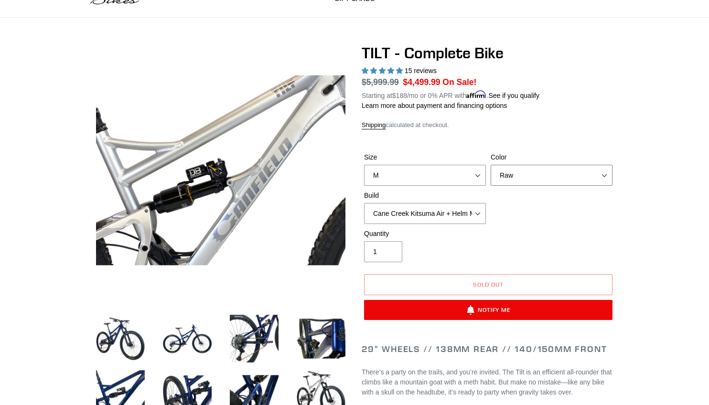
click at [525, 167] on select "Pearl Night Blue Stealth Silver Raw" at bounding box center [552, 175] width 122 height 21
select select "Stealth Silver"
click at [491, 165] on select "Pearl Night Blue Stealth Silver Raw" at bounding box center [552, 175] width 122 height 21
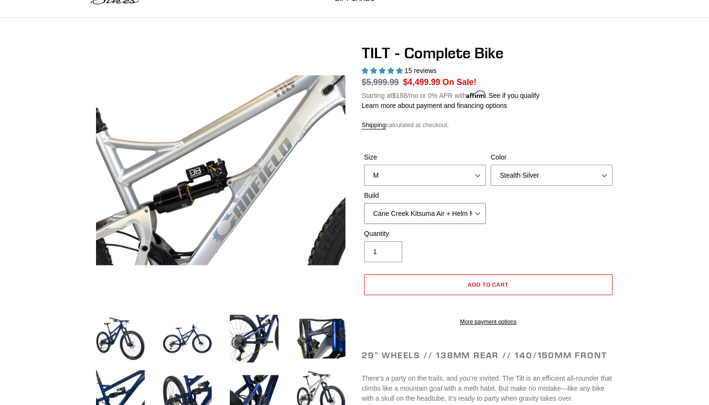
click at [467, 206] on select "Cane Creek Kitsuma Air + Helm MKII 140 + SRAM GX Cane Creek Kitsuma Air + Helm …" at bounding box center [425, 213] width 122 height 21
select select "Fox Float X + 36 SL Factory Grip X 140 + SRAM XO"
click at [364, 203] on select "Cane Creek Kitsuma Air + Helm MKII 140 + SRAM GX Cane Creek Kitsuma Air + Helm …" at bounding box center [425, 213] width 122 height 21
click at [437, 207] on select "Cane Creek Kitsuma Air + Helm MKII 140 + SRAM GX Cane Creek Kitsuma Air + Helm …" at bounding box center [425, 213] width 122 height 21
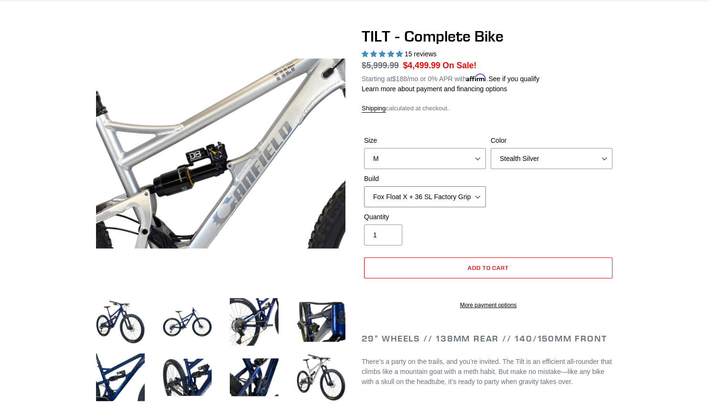
scroll to position [71, 0]
click at [415, 192] on select "Cane Creek Kitsuma Air + Helm MKII 140 + SRAM GX Cane Creek Kitsuma Air + Helm …" at bounding box center [425, 196] width 122 height 21
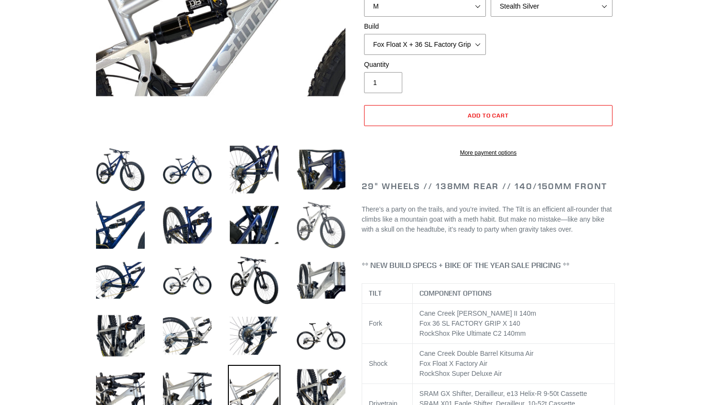
click at [327, 235] on img at bounding box center [321, 225] width 53 height 53
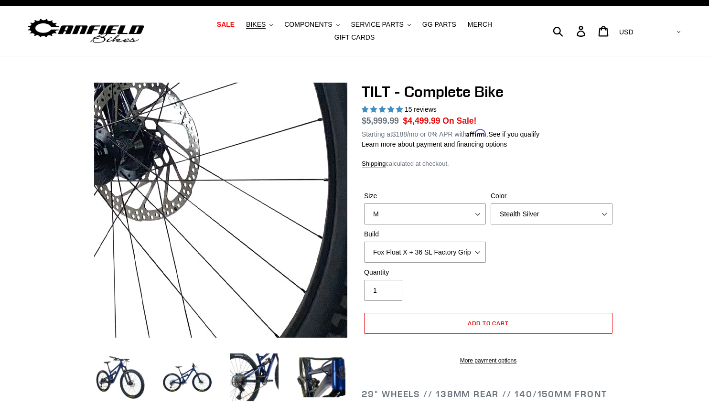
scroll to position [0, 0]
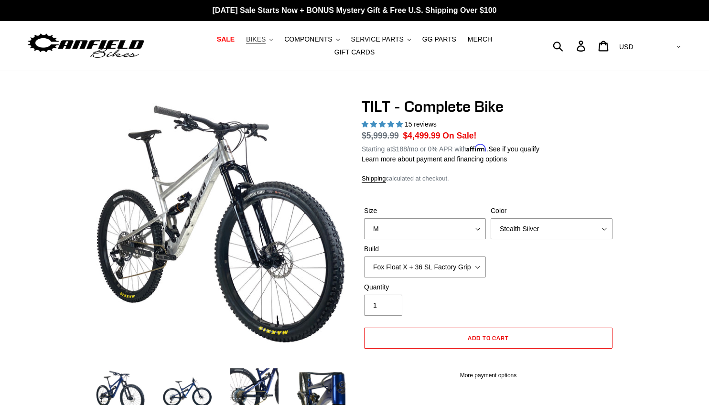
click at [246, 43] on span "BIKES" at bounding box center [256, 39] width 20 height 8
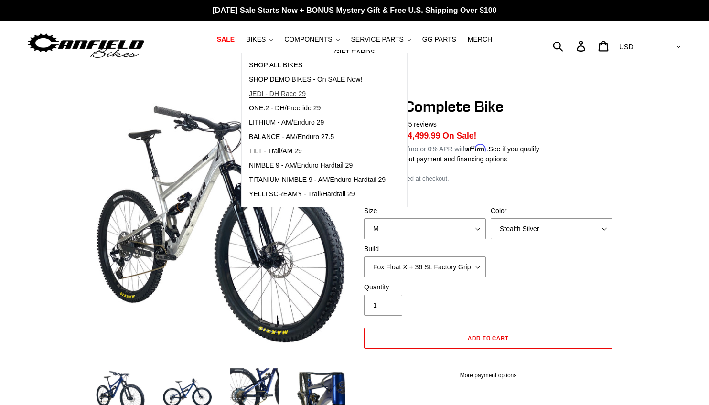
click at [258, 98] on span "JEDI - DH Race 29" at bounding box center [277, 94] width 57 height 8
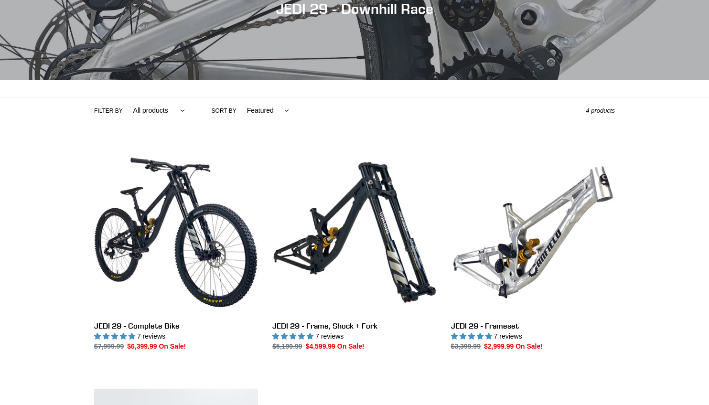
scroll to position [135, 0]
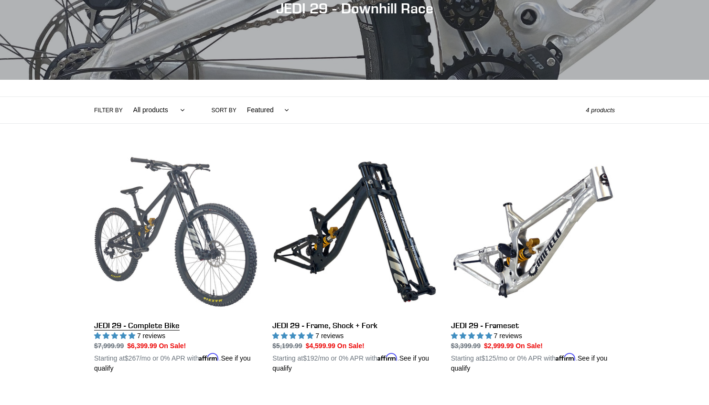
click at [173, 196] on link "JEDI 29 - Complete Bike" at bounding box center [176, 262] width 164 height 224
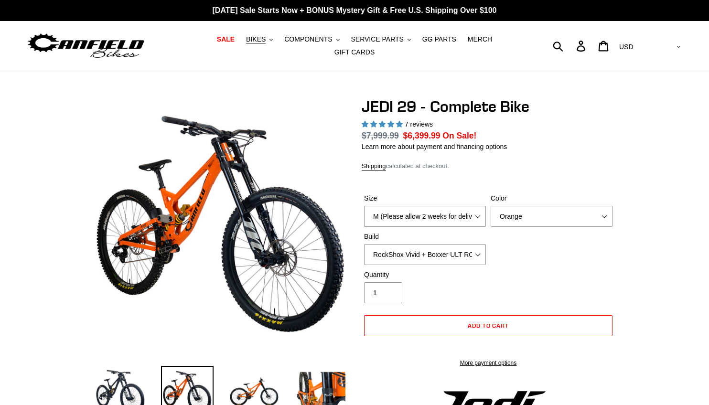
select select "highest-rating"
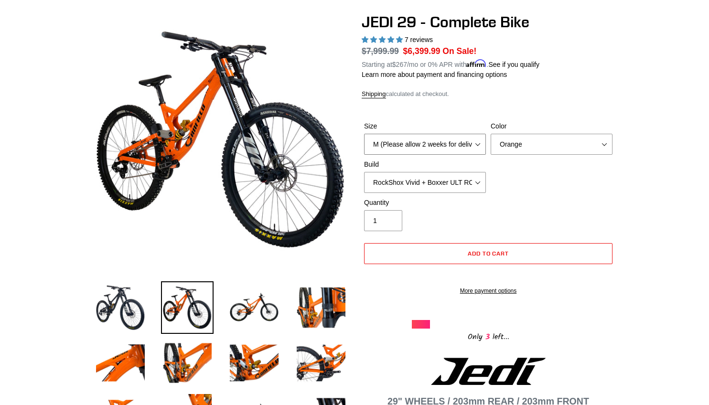
click at [408, 139] on select "M (Please allow 2 weeks for delivery) L (Please allow 2 weeks for delivery) XL …" at bounding box center [425, 144] width 122 height 21
click at [364, 134] on select "M (Please allow 2 weeks for delivery) L (Please allow 2 weeks for delivery) XL …" at bounding box center [425, 144] width 122 height 21
click at [419, 137] on select "M (Please allow 2 weeks for delivery) L (Please allow 2 weeks for delivery) XL …" at bounding box center [425, 144] width 122 height 21
select select "XL (Please allow 2 weeks for delivery)"
click at [364, 134] on select "M (Please allow 2 weeks for delivery) L (Please allow 2 weeks for delivery) XL …" at bounding box center [425, 144] width 122 height 21
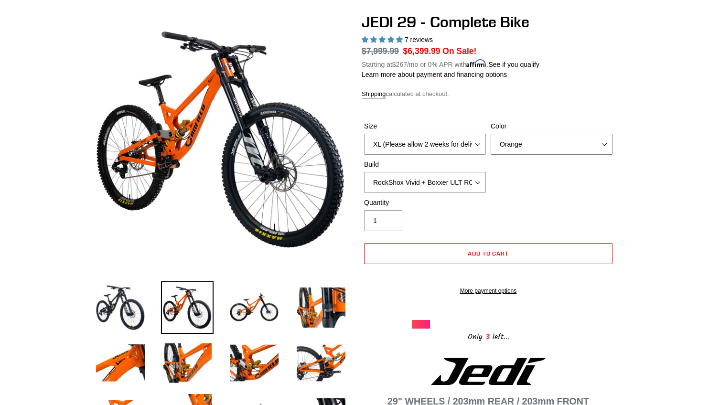
click at [511, 136] on select "Orange Stealth Black Raw" at bounding box center [552, 144] width 122 height 21
select select "Raw"
click at [491, 134] on select "Orange Stealth Black Raw" at bounding box center [552, 144] width 122 height 21
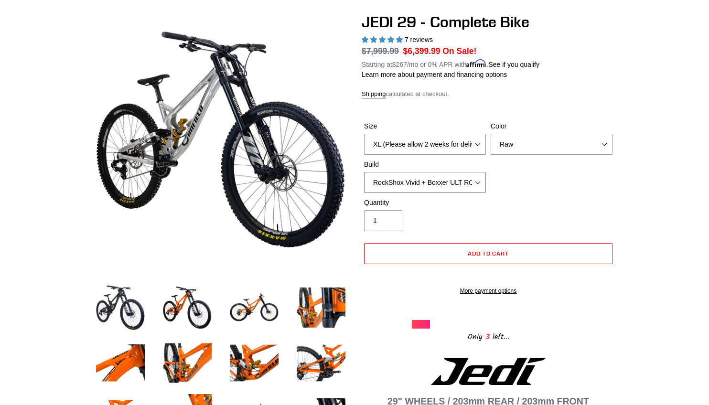
click at [455, 179] on select "RockShox Vivid + Boxxer ULT RC2 C3 200 + SRAM XO RockShox Vivid + Boxxer ULT RC…" at bounding box center [425, 182] width 122 height 21
click at [364, 172] on select "RockShox Vivid + Boxxer ULT RC2 C3 200 + SRAM XO RockShox Vivid + Boxxer ULT RC…" at bounding box center [425, 182] width 122 height 21
click at [446, 177] on select "RockShox Vivid + Boxxer ULT RC2 C3 200 + SRAM XO RockShox Vivid + Boxxer ULT RC…" at bounding box center [425, 182] width 122 height 21
click at [364, 172] on select "RockShox Vivid + Boxxer ULT RC2 C3 200 + SRAM XO RockShox Vivid + Boxxer ULT RC…" at bounding box center [425, 182] width 122 height 21
click at [425, 175] on select "RockShox Vivid + Boxxer ULT RC2 C3 200 + SRAM XO RockShox Vivid + Boxxer ULT RC…" at bounding box center [425, 182] width 122 height 21
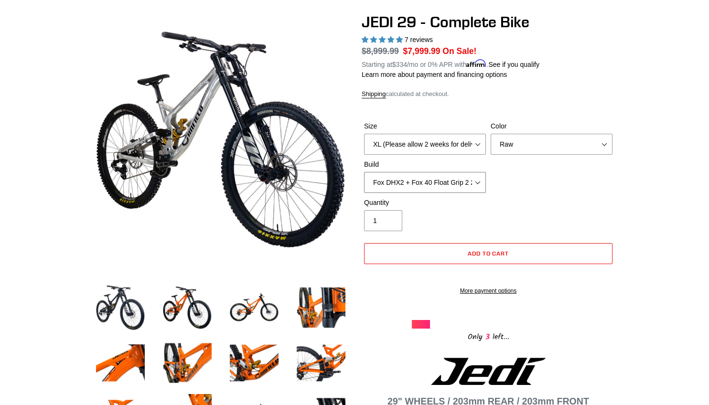
click at [364, 172] on select "RockShox Vivid + Boxxer ULT RC2 C3 200 + SRAM XO RockShox Vivid + Boxxer ULT RC…" at bounding box center [425, 182] width 122 height 21
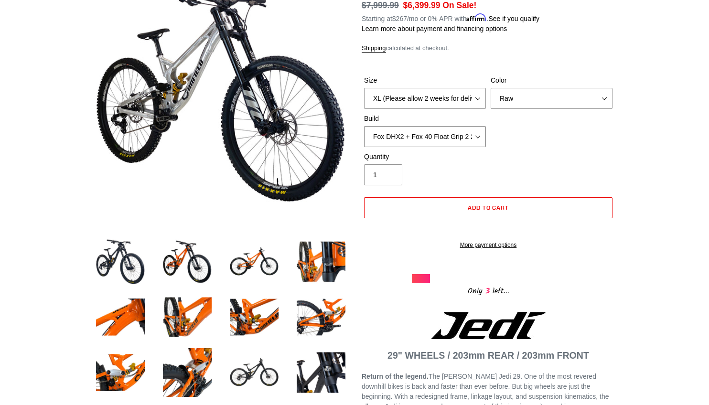
scroll to position [129, 0]
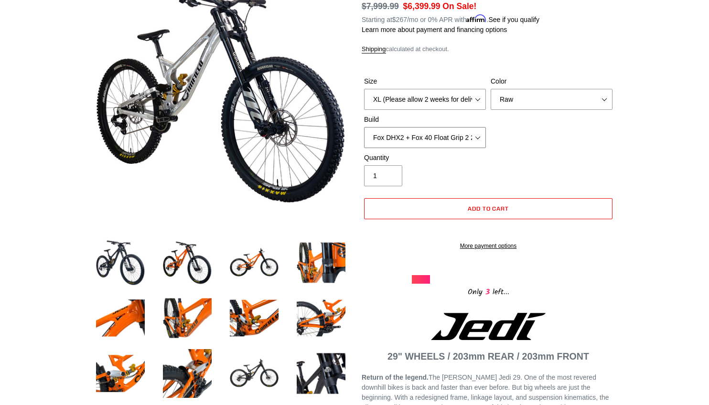
click at [436, 131] on select "RockShox Vivid + Boxxer ULT RC2 C3 200 + SRAM XO RockShox Vivid + Boxxer ULT RC…" at bounding box center [425, 137] width 122 height 21
click at [364, 127] on select "RockShox Vivid + Boxxer ULT RC2 C3 200 + SRAM XO RockShox Vivid + Boxxer ULT RC…" at bounding box center [425, 137] width 122 height 21
click at [436, 128] on select "RockShox Vivid + Boxxer ULT RC2 C3 200 + SRAM XO RockShox Vivid + Boxxer ULT RC…" at bounding box center [425, 137] width 122 height 21
select select "Fox DHX2 + Fox 40 Float Grip 2 203 + SRAM XO"
click at [364, 127] on select "RockShox Vivid + Boxxer ULT RC2 C3 200 + SRAM XO RockShox Vivid + Boxxer ULT RC…" at bounding box center [425, 137] width 122 height 21
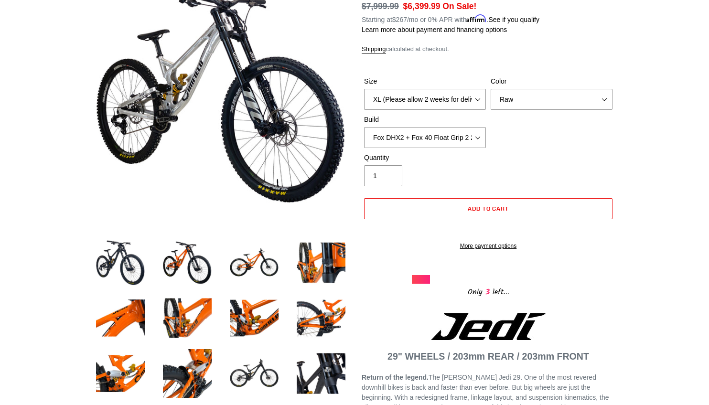
click at [499, 158] on div "Quantity 1" at bounding box center [488, 172] width 253 height 38
click at [441, 93] on select "M (Please allow 2 weeks for delivery) L (Please allow 2 weeks for delivery) XL …" at bounding box center [425, 99] width 122 height 21
select select "L (Please allow 2 weeks for delivery)"
click at [364, 89] on select "M (Please allow 2 weeks for delivery) L (Please allow 2 weeks for delivery) XL …" at bounding box center [425, 99] width 122 height 21
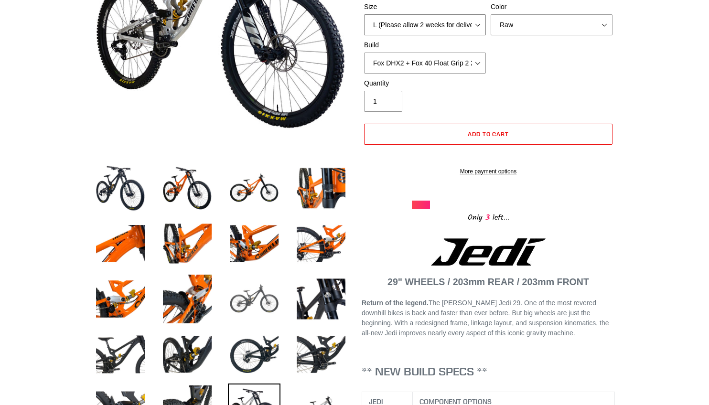
scroll to position [206, 0]
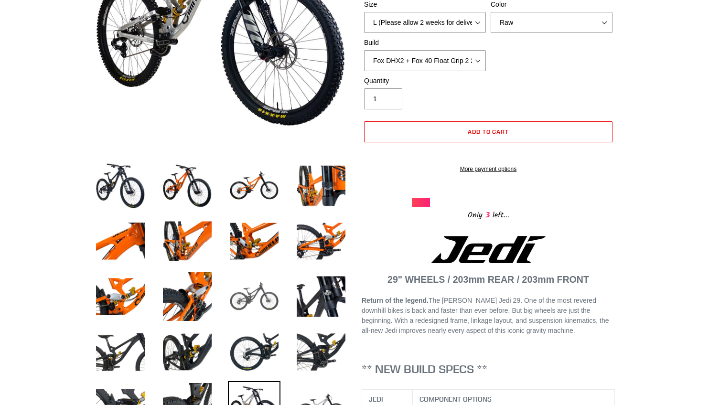
click at [251, 292] on img at bounding box center [254, 296] width 53 height 53
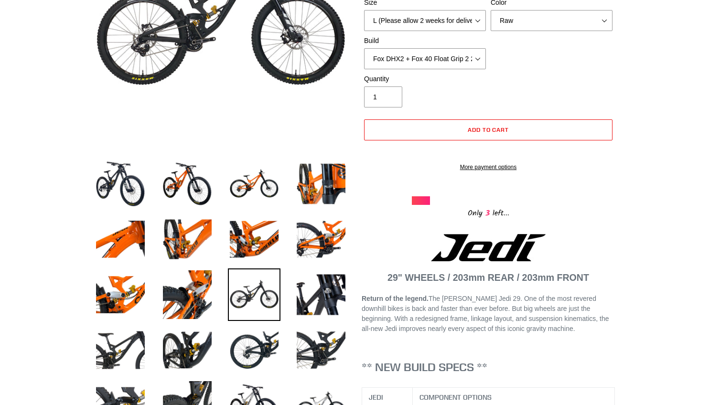
scroll to position [234, 0]
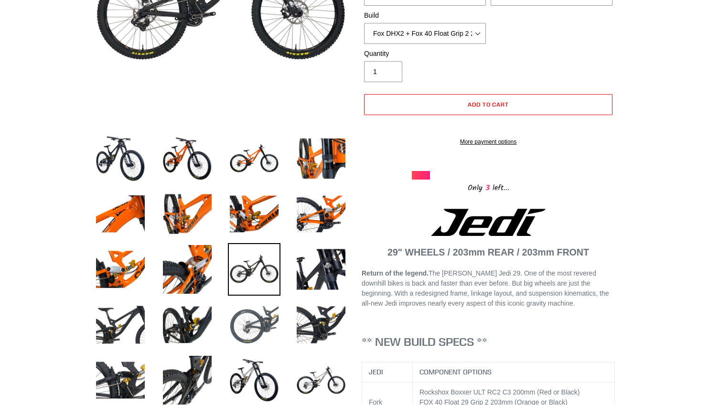
click at [253, 308] on img at bounding box center [254, 325] width 53 height 53
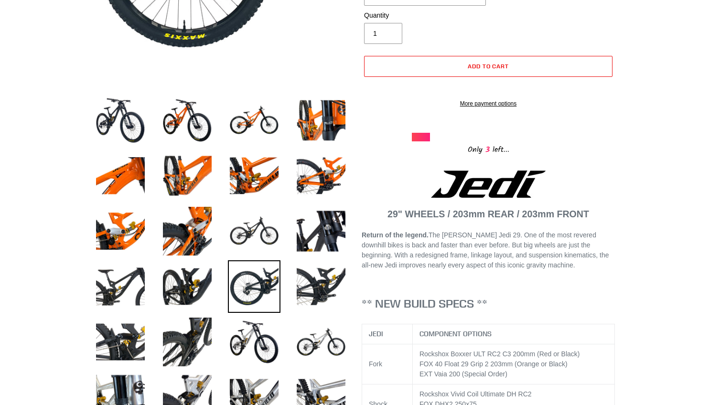
scroll to position [272, 0]
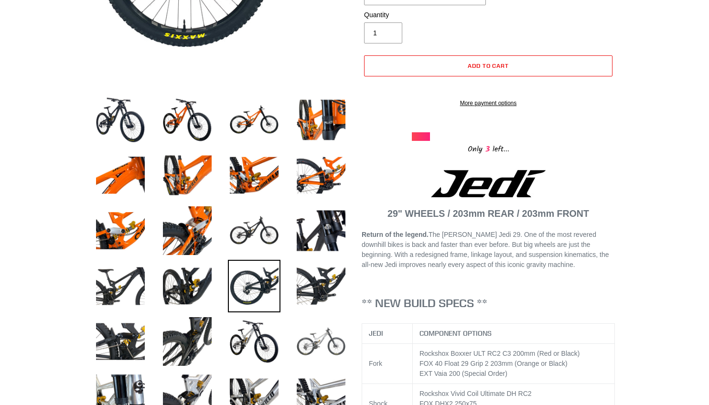
click at [313, 326] on img at bounding box center [321, 341] width 53 height 53
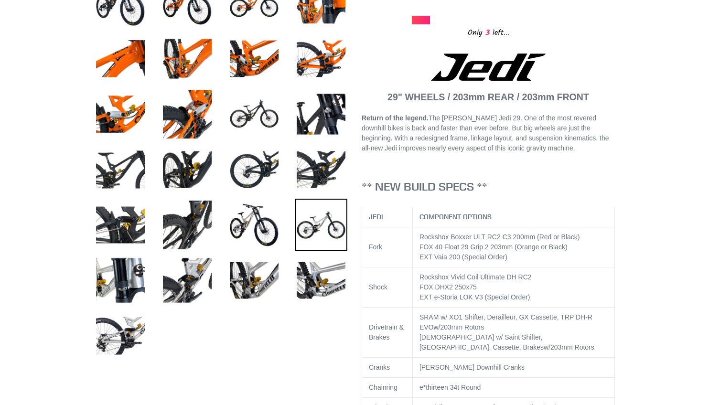
scroll to position [390, 0]
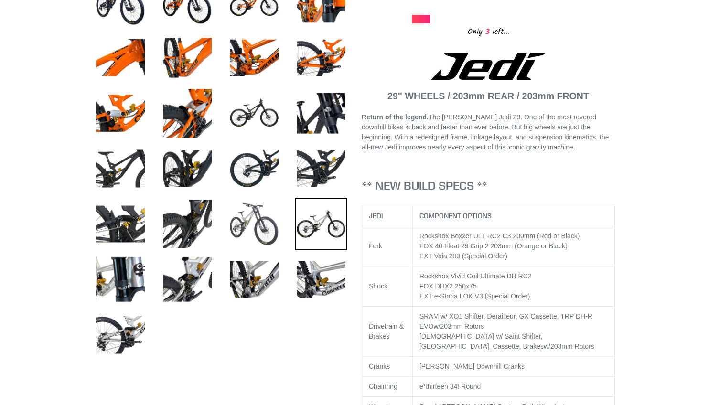
click at [257, 215] on img at bounding box center [254, 224] width 53 height 53
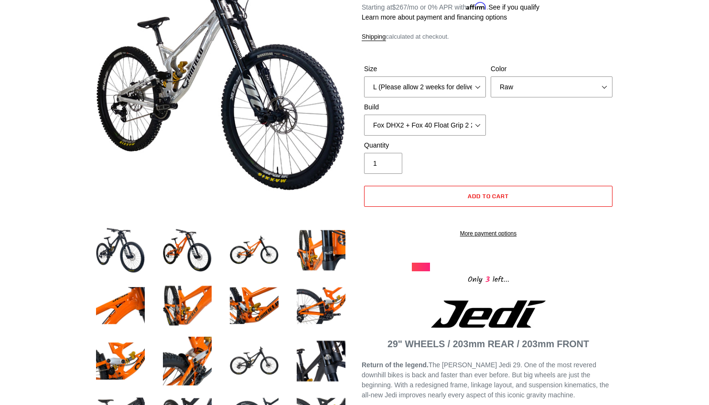
scroll to position [0, 0]
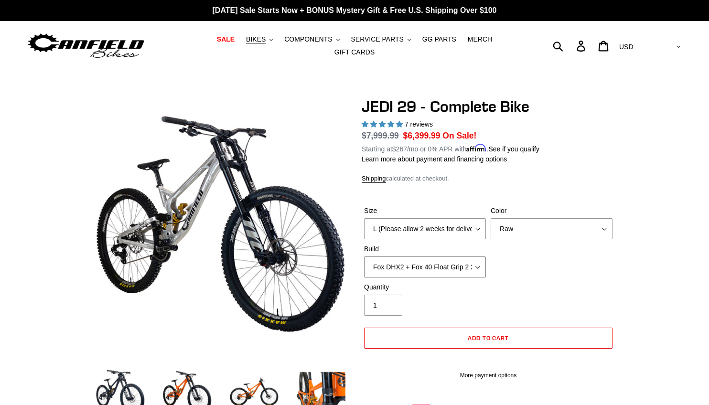
click at [434, 263] on select "RockShox Vivid + Boxxer ULT RC2 C3 200 + SRAM XO RockShox Vivid + Boxxer ULT RC…" at bounding box center [425, 267] width 122 height 21
select select "EXT eStoria LOK V3 + EXT Vaia 200 + SRAM XO"
click at [364, 257] on select "RockShox Vivid + Boxxer ULT RC2 C3 200 + SRAM XO RockShox Vivid + Boxxer ULT RC…" at bounding box center [425, 267] width 122 height 21
click at [246, 43] on span "BIKES" at bounding box center [256, 39] width 20 height 8
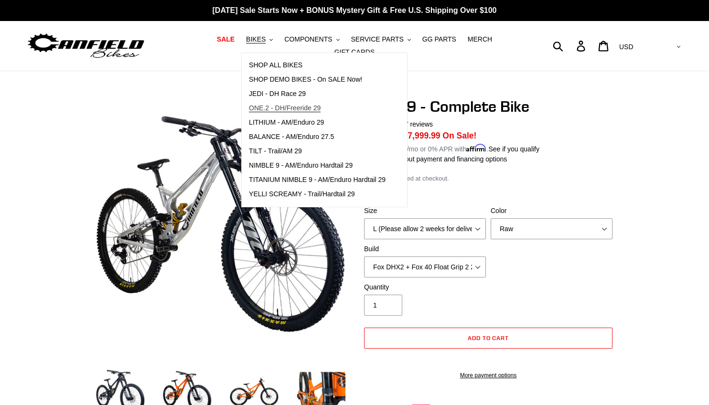
click at [253, 112] on span "ONE.2 - DH/Freeride 29" at bounding box center [285, 108] width 72 height 8
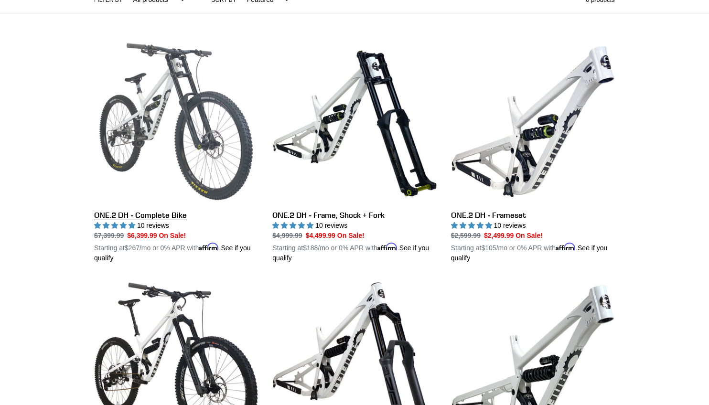
scroll to position [243, 0]
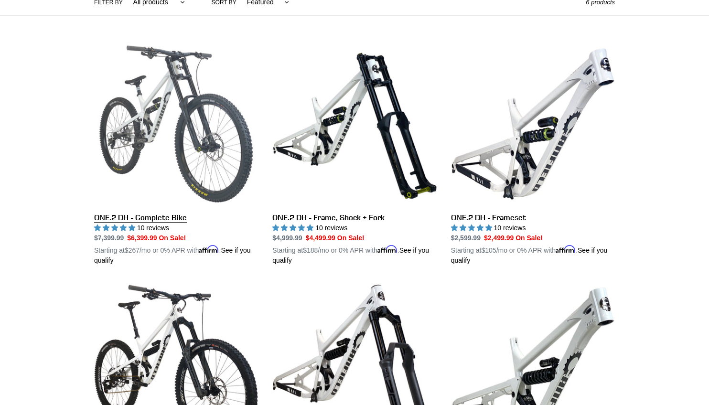
click at [192, 147] on link "ONE.2 DH - Complete Bike" at bounding box center [176, 154] width 164 height 224
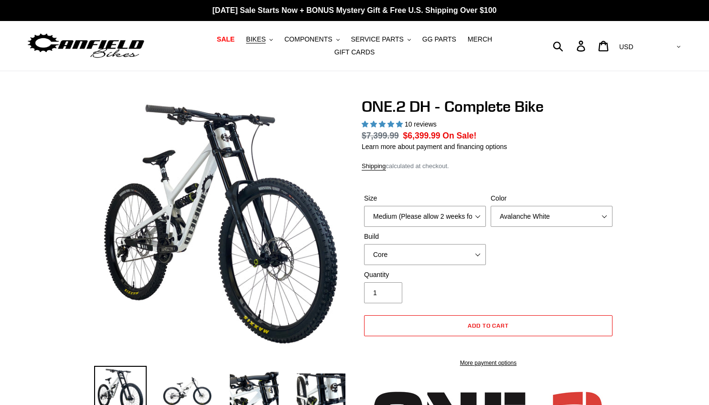
select select "highest-rating"
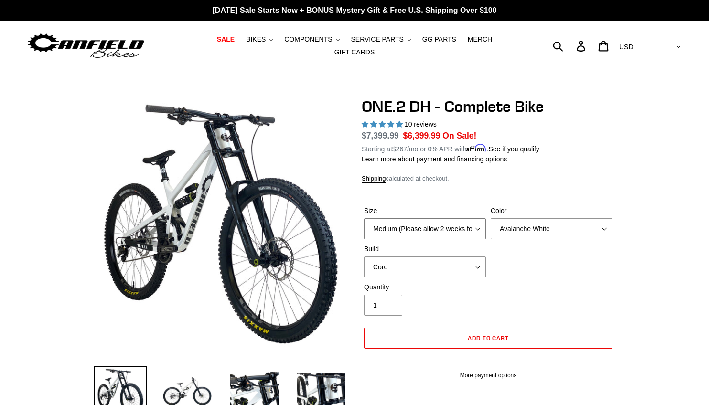
click at [422, 218] on select "Medium (Please allow 2 weeks for delivery) Large (Sold Out)" at bounding box center [425, 228] width 122 height 21
select select "Large (Sold Out)"
click at [364, 218] on select "Medium (Please allow 2 weeks for delivery) Large (Sold Out)" at bounding box center [425, 228] width 122 height 21
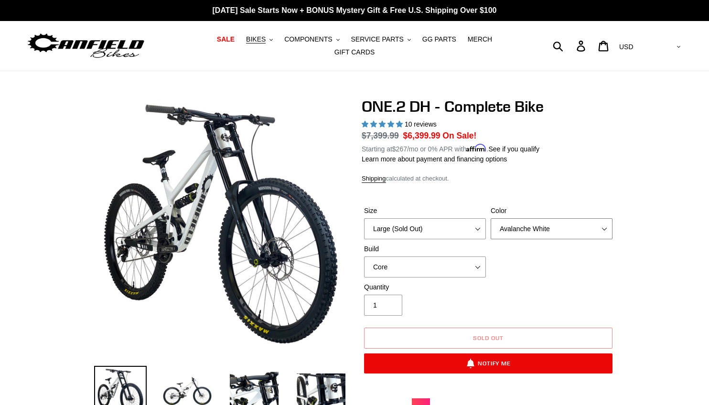
click at [506, 225] on select "Avalanche White Bentonite Grey" at bounding box center [552, 228] width 122 height 21
select select "Bentonite Grey"
click at [491, 218] on select "Avalanche White Bentonite Grey" at bounding box center [552, 228] width 122 height 21
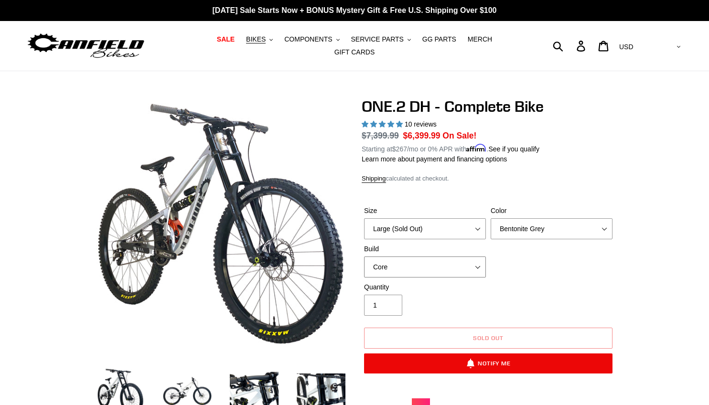
click at [453, 259] on select "Core Pro" at bounding box center [425, 267] width 122 height 21
select select "Pro"
click at [364, 257] on select "Core Pro" at bounding box center [425, 267] width 122 height 21
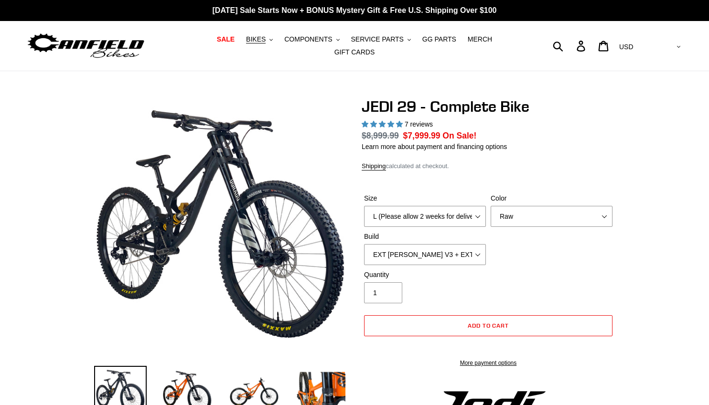
select select "highest-rating"
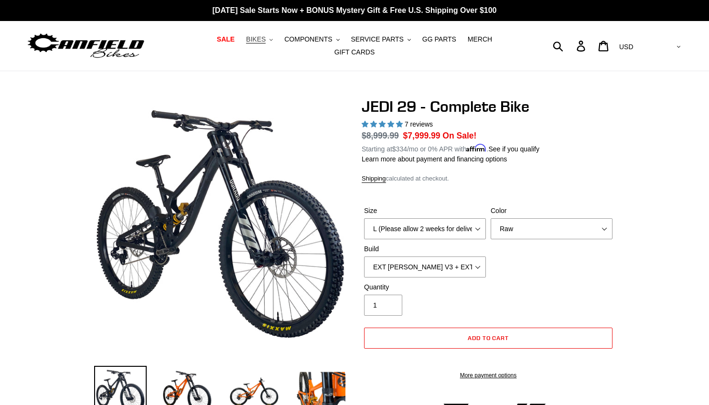
click at [246, 43] on span "BIKES" at bounding box center [256, 39] width 20 height 8
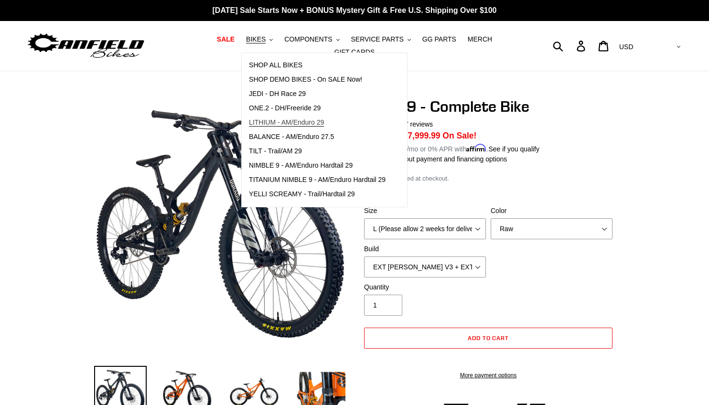
click at [249, 127] on span "LITHIUM - AM/Enduro 29" at bounding box center [286, 122] width 75 height 8
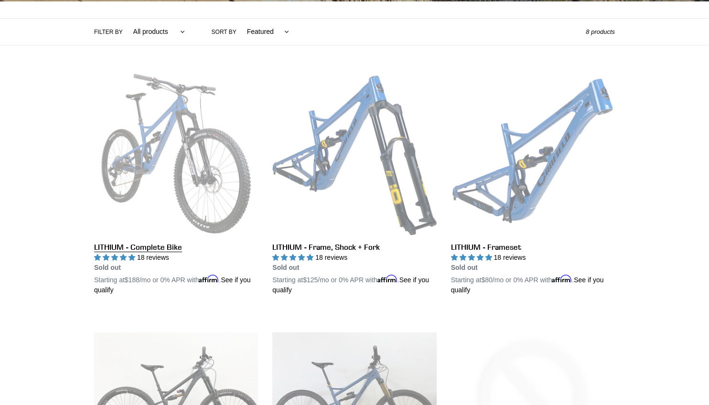
scroll to position [207, 0]
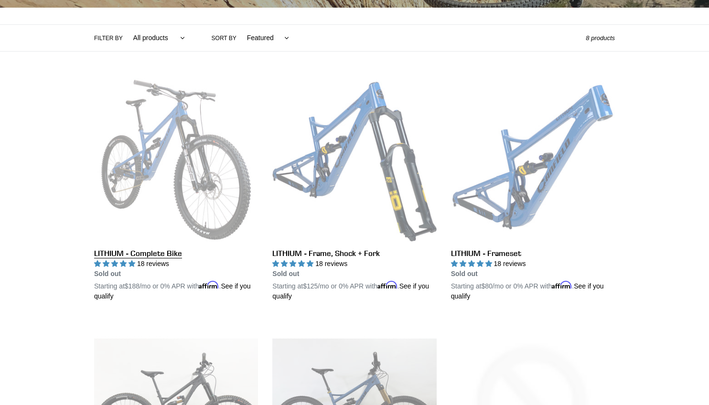
click at [170, 131] on link "LITHIUM - Complete Bike" at bounding box center [176, 190] width 164 height 224
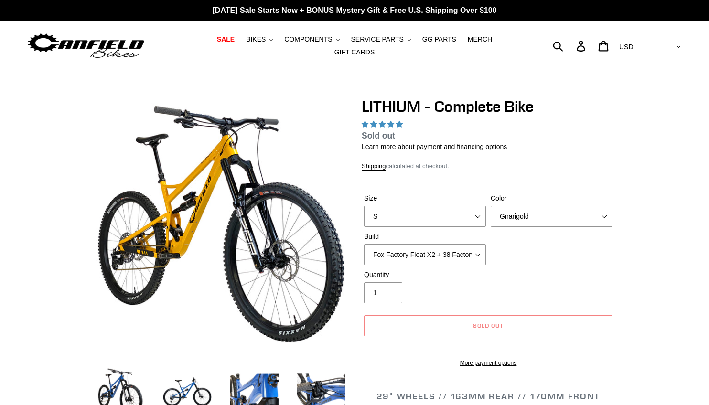
select select "highest-rating"
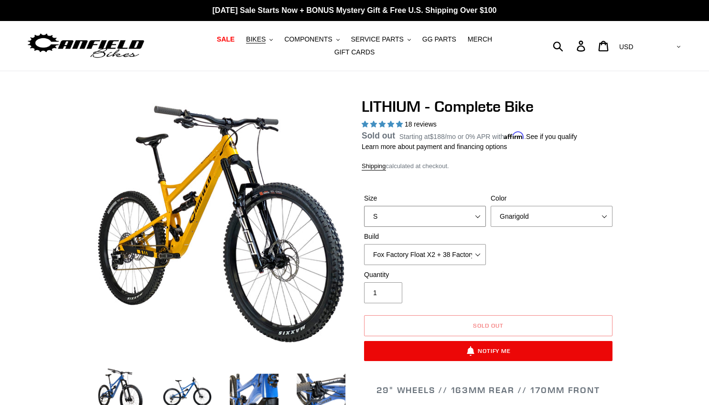
click at [427, 215] on select "S M L XL" at bounding box center [425, 216] width 122 height 21
select select "L"
click at [364, 212] on select "S M L XL" at bounding box center [425, 216] width 122 height 21
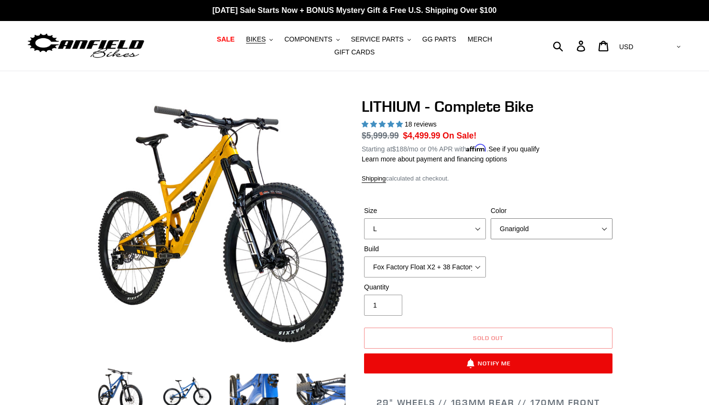
click at [520, 223] on select "Gnarigold Blue Velvet Stealth Black" at bounding box center [552, 228] width 122 height 21
click at [491, 218] on select "Gnarigold Blue Velvet Stealth Black" at bounding box center [552, 228] width 122 height 21
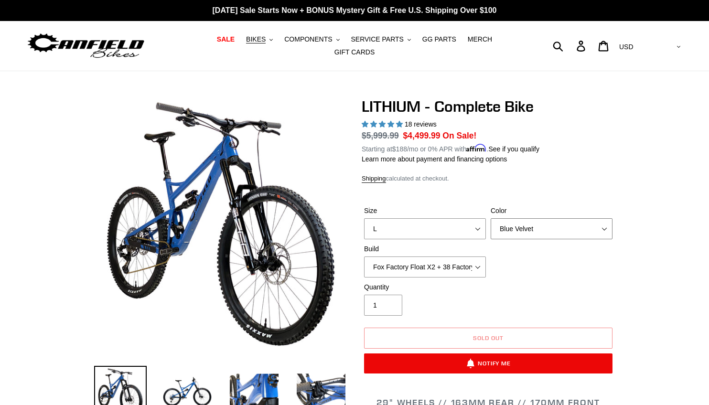
click at [520, 221] on select "Gnarigold Blue Velvet Stealth Black" at bounding box center [552, 228] width 122 height 21
click at [491, 218] on select "Gnarigold Blue Velvet Stealth Black" at bounding box center [552, 228] width 122 height 21
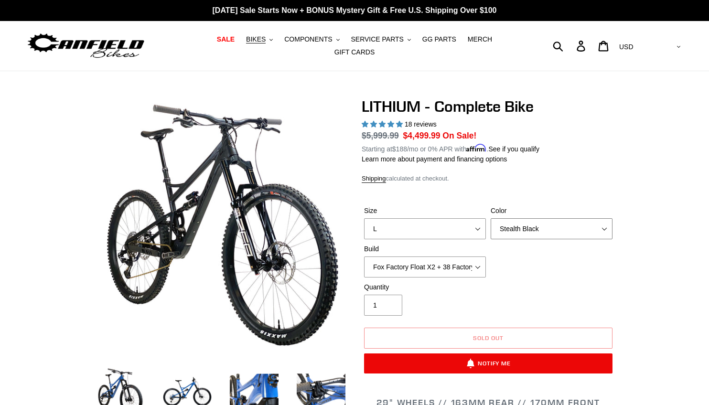
click at [519, 225] on select "Gnarigold Blue Velvet Stealth Black" at bounding box center [552, 228] width 122 height 21
click at [491, 218] on select "Gnarigold Blue Velvet Stealth Black" at bounding box center [552, 228] width 122 height 21
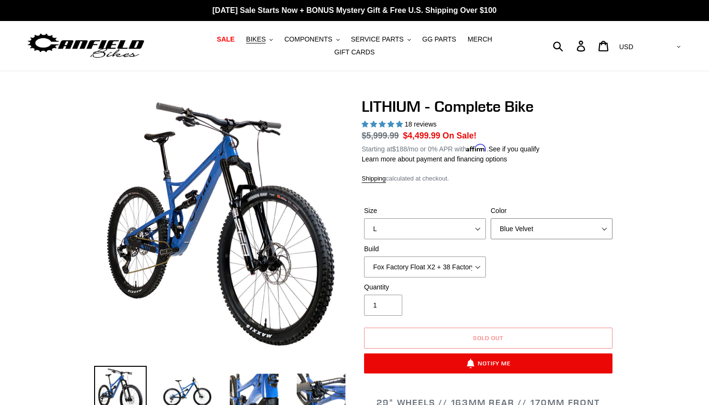
click at [516, 226] on select "Gnarigold Blue Velvet Stealth Black" at bounding box center [552, 228] width 122 height 21
click at [491, 218] on select "Gnarigold Blue Velvet Stealth Black" at bounding box center [552, 228] width 122 height 21
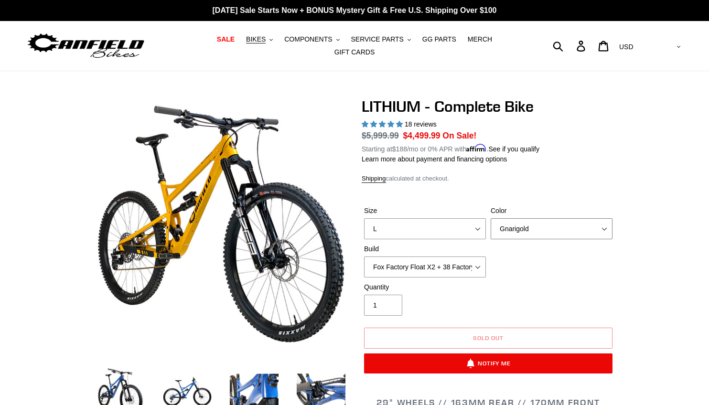
click at [514, 220] on select "Gnarigold Blue Velvet Stealth Black" at bounding box center [552, 228] width 122 height 21
select select "Blue Velvet"
click at [491, 218] on select "Gnarigold Blue Velvet Stealth Black" at bounding box center [552, 228] width 122 height 21
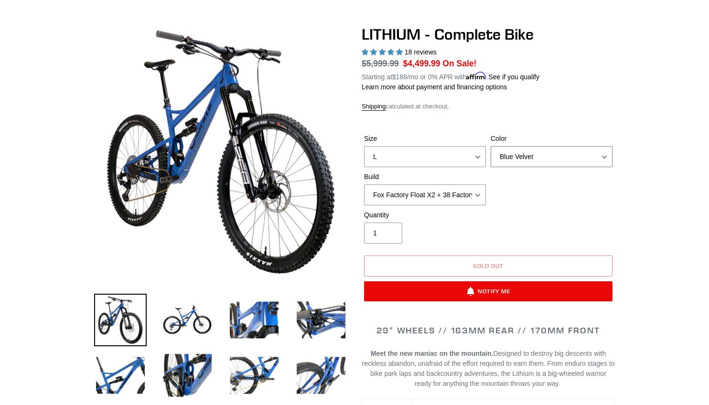
scroll to position [74, 0]
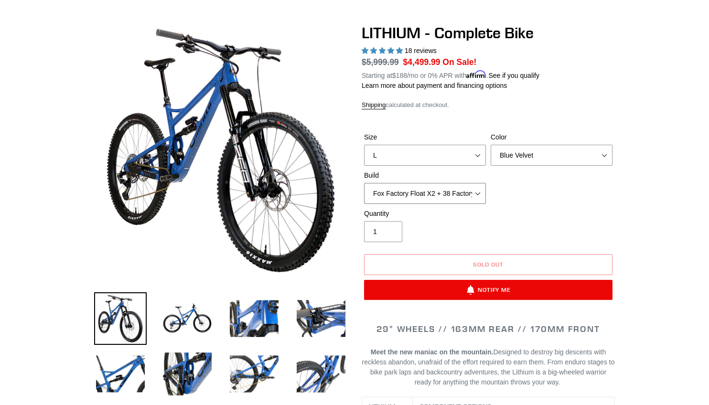
click at [433, 189] on select "Fox Factory Float X2 + 38 Factory Grip 2 170 + SRAM GX Fox Factory Float X2 + 3…" at bounding box center [425, 193] width 122 height 21
click at [364, 183] on select "Fox Factory Float X2 + 38 Factory Grip 2 170 + SRAM GX Fox Factory Float X2 + 3…" at bounding box center [425, 193] width 122 height 21
click at [425, 187] on select "Fox Factory Float X2 + 38 Factory Grip 2 170 + SRAM GX Fox Factory Float X2 + 3…" at bounding box center [425, 193] width 122 height 21
click at [364, 183] on select "Fox Factory Float X2 + 38 Factory Grip 2 170 + SRAM GX Fox Factory Float X2 + 3…" at bounding box center [425, 193] width 122 height 21
click at [426, 191] on select "Fox Factory Float X2 + 38 Factory Grip 2 170 + SRAM GX Fox Factory Float X2 + 3…" at bounding box center [425, 193] width 122 height 21
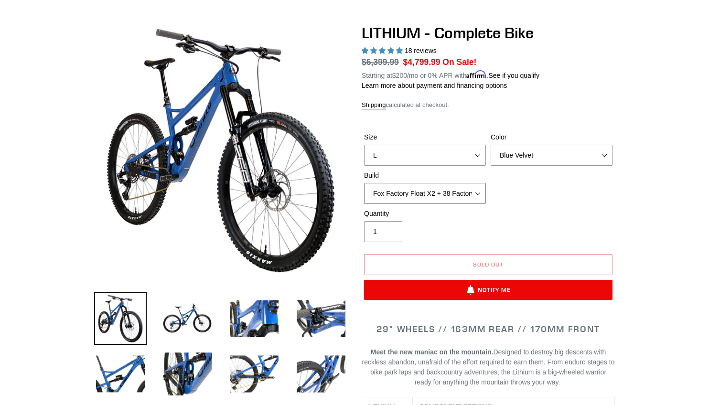
select select "RockShox Vivid ULT Coil + Zeb ULT Chg 3 + SRAM XO"
click at [364, 183] on select "Fox Factory Float X2 + 38 Factory Grip 2 170 + SRAM GX Fox Factory Float X2 + 3…" at bounding box center [425, 193] width 122 height 21
click at [431, 224] on div "Quantity 1" at bounding box center [425, 225] width 127 height 33
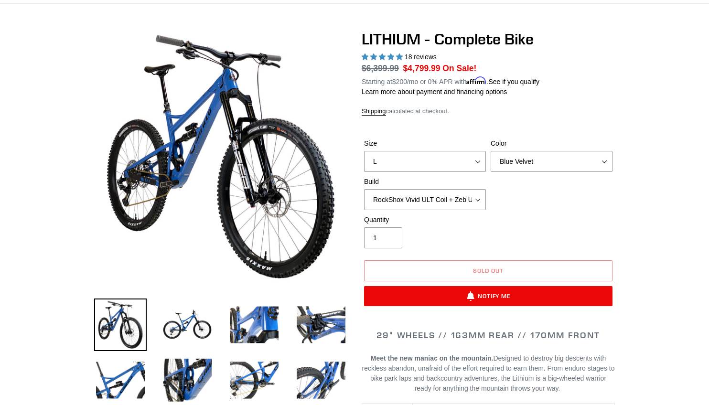
scroll to position [63, 0]
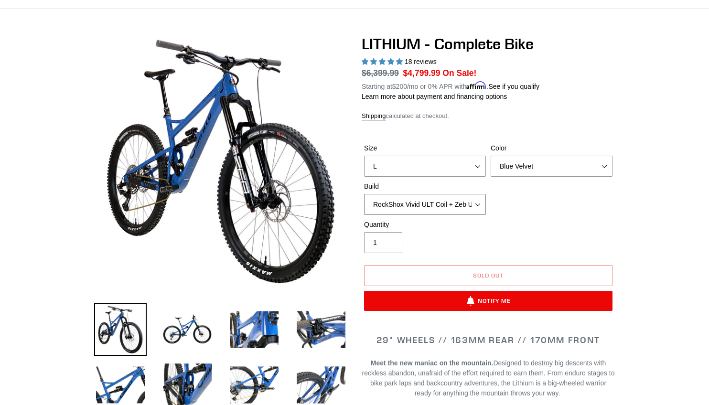
click at [444, 194] on select "Fox Factory Float X2 + 38 Factory Grip 2 170 + SRAM GX Fox Factory Float X2 + 3…" at bounding box center [425, 204] width 122 height 21
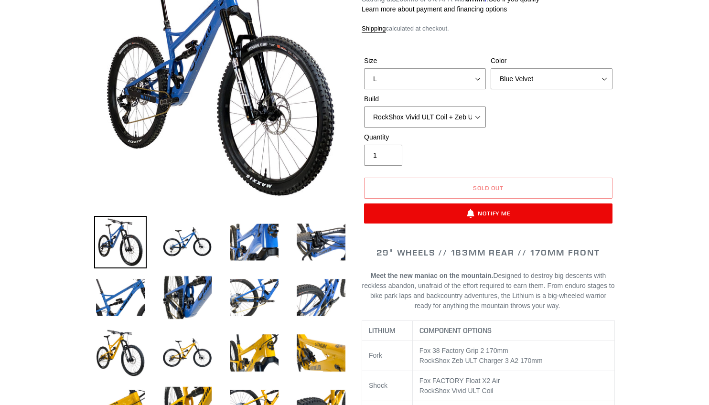
scroll to position [0, 0]
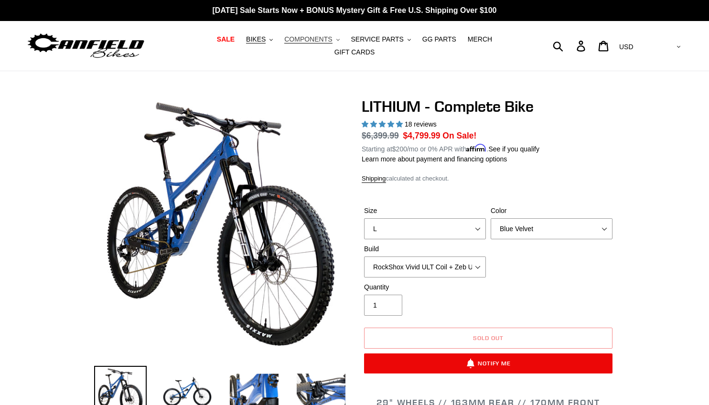
click at [284, 43] on span "COMPONENTS" at bounding box center [308, 39] width 48 height 8
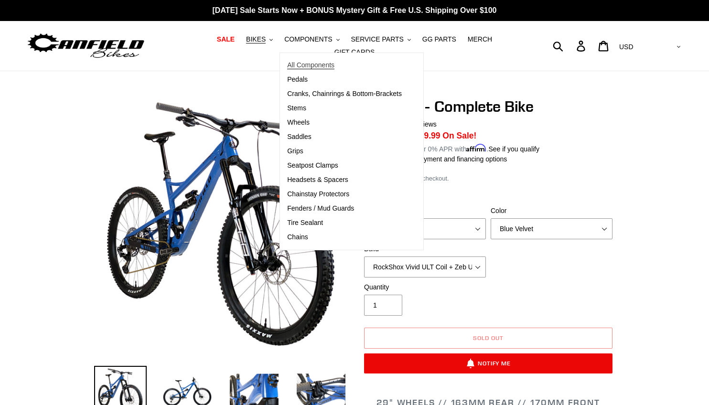
click at [295, 69] on span "All Components" at bounding box center [310, 65] width 47 height 8
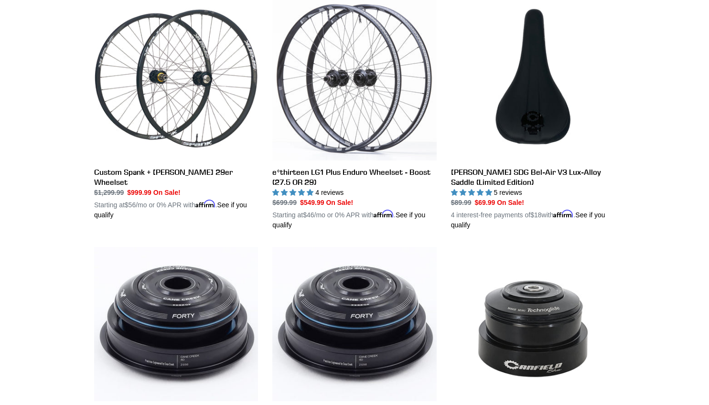
scroll to position [293, 0]
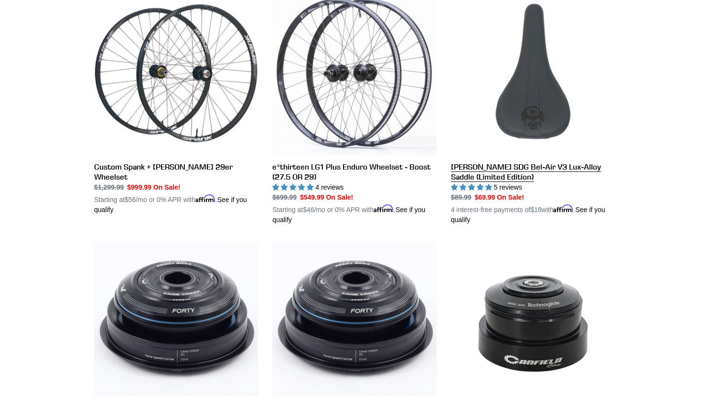
click at [528, 112] on link "[PERSON_NAME] SDG Bel-Air V3 Lux-Alloy Saddle (Limited Edition)" at bounding box center [533, 108] width 164 height 234
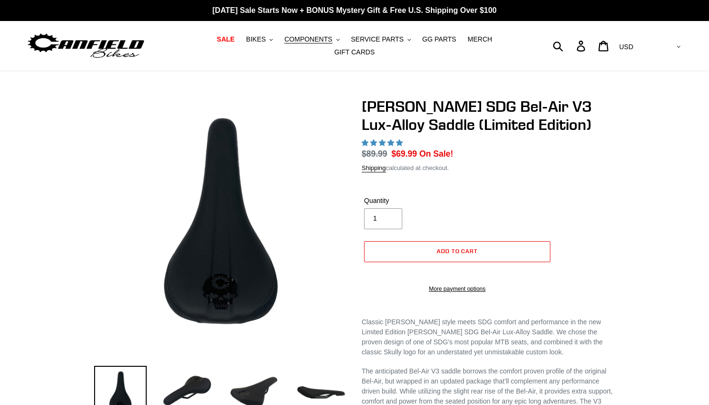
select select "highest-rating"
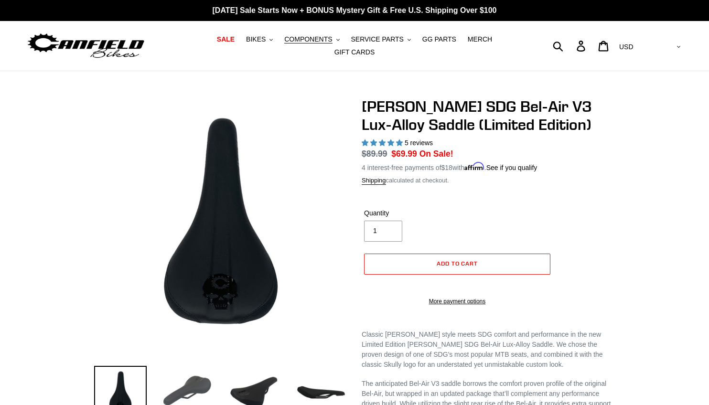
click at [198, 386] on img at bounding box center [187, 392] width 53 height 53
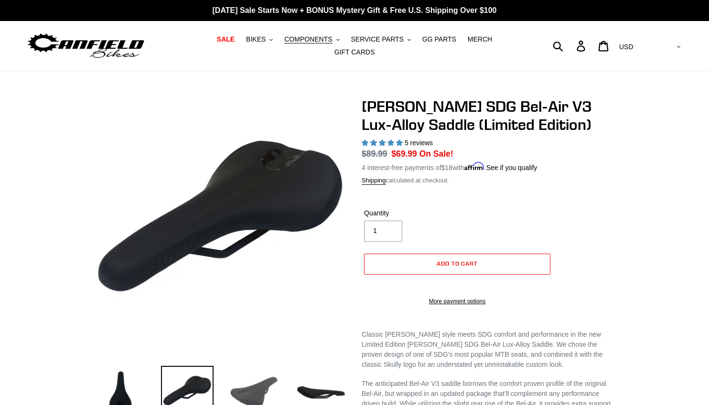
click at [248, 389] on img at bounding box center [254, 392] width 53 height 53
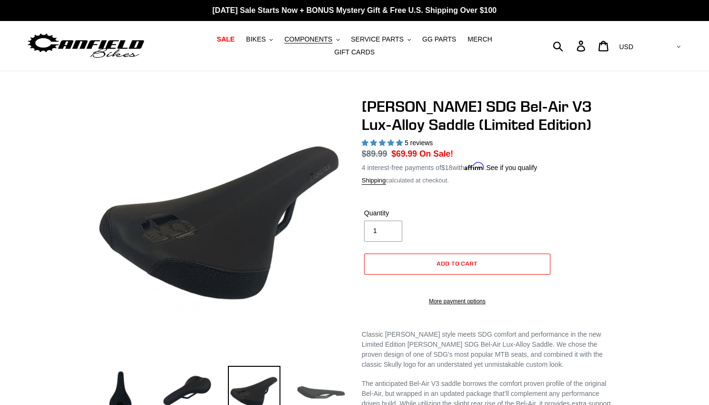
click at [315, 385] on img at bounding box center [321, 392] width 53 height 53
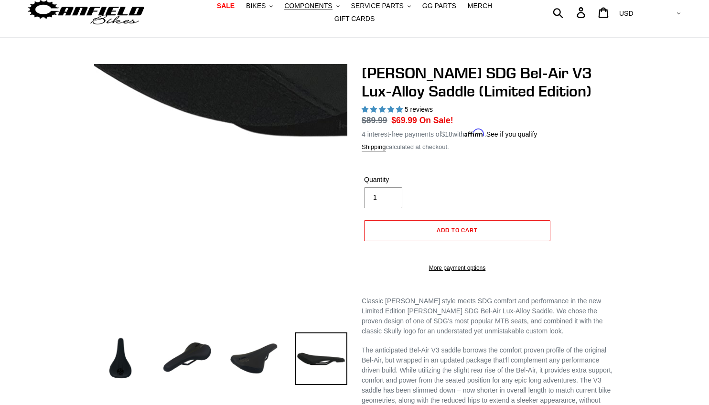
scroll to position [33, 0]
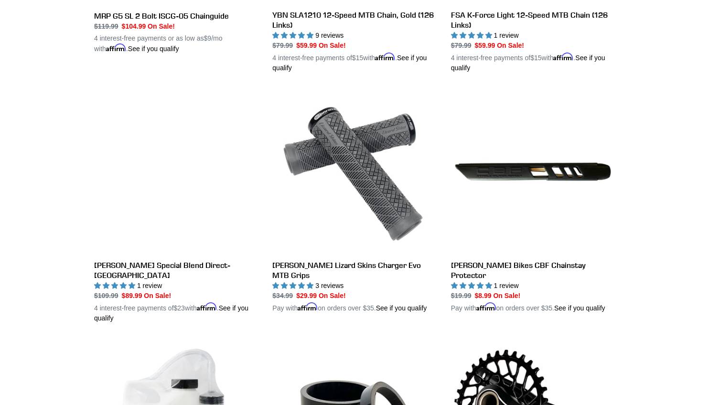
scroll to position [947, 0]
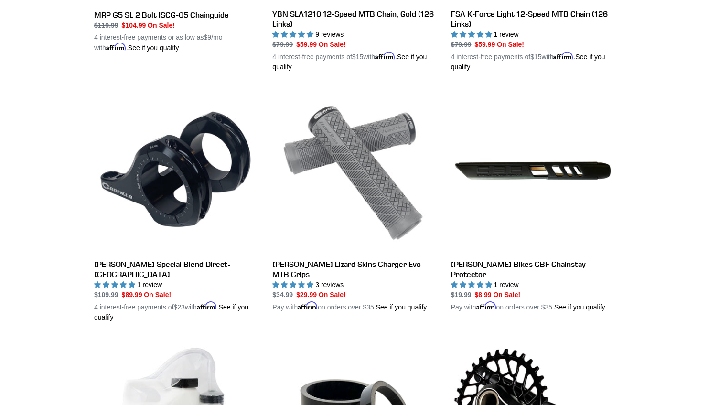
click at [351, 156] on link "[PERSON_NAME] Lizard Skins Charger Evo MTB Grips" at bounding box center [354, 201] width 164 height 224
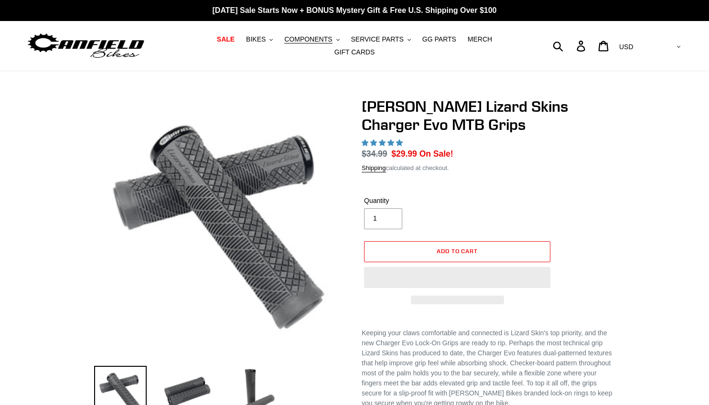
select select "highest-rating"
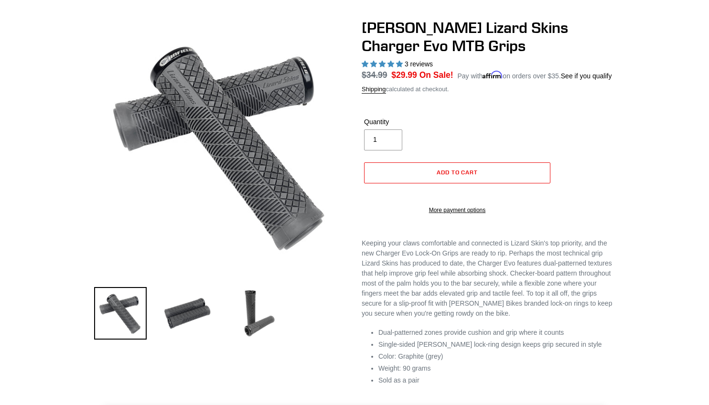
scroll to position [82, 0]
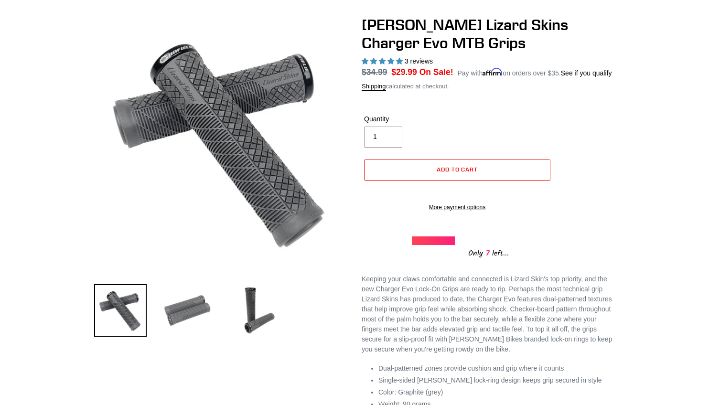
click at [193, 304] on img at bounding box center [187, 310] width 53 height 53
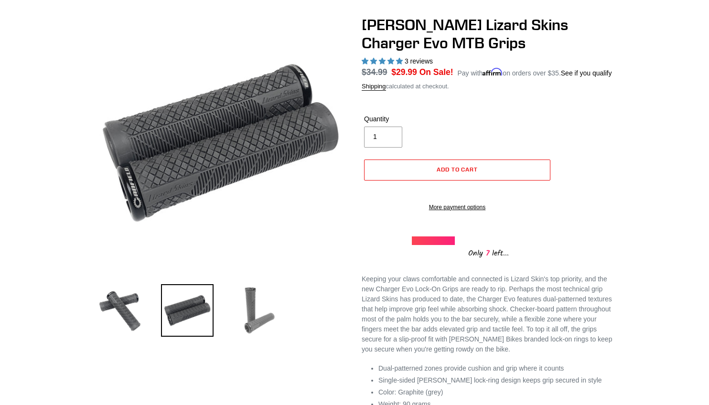
click at [247, 313] on img at bounding box center [254, 310] width 53 height 53
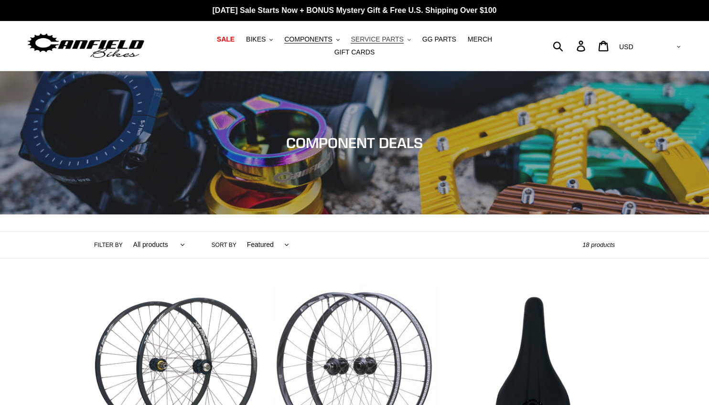
click at [367, 43] on span "SERVICE PARTS" at bounding box center [377, 39] width 53 height 8
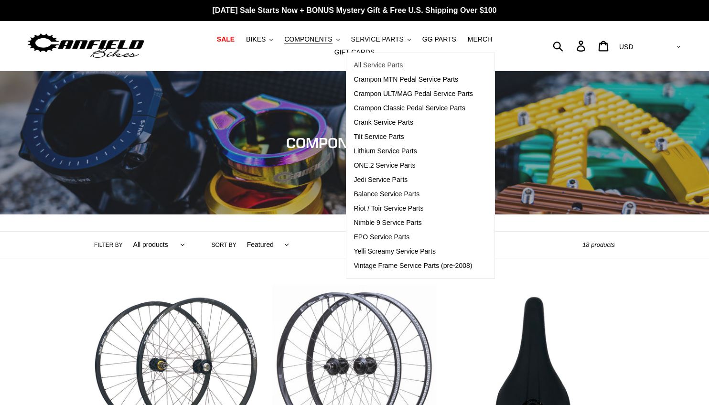
click at [366, 66] on span "All Service Parts" at bounding box center [378, 65] width 49 height 8
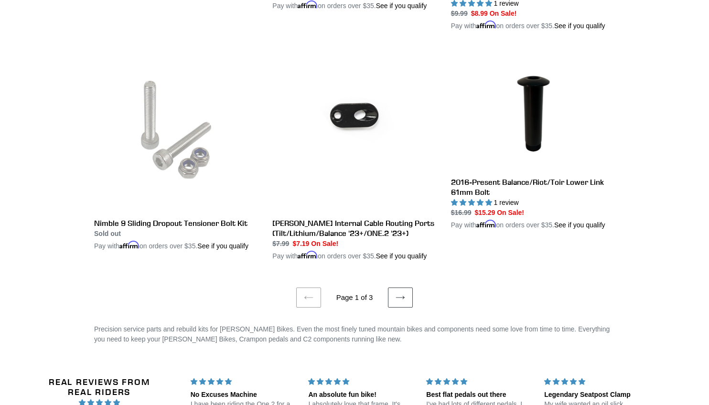
scroll to position [1881, 0]
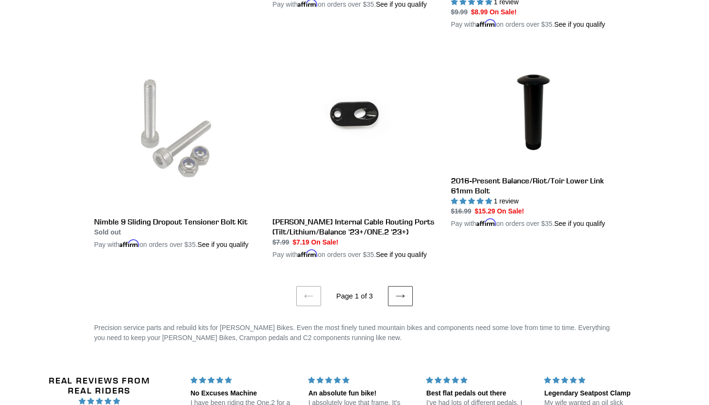
click at [390, 306] on link "Next page" at bounding box center [400, 296] width 25 height 20
